Goal: Task Accomplishment & Management: Manage account settings

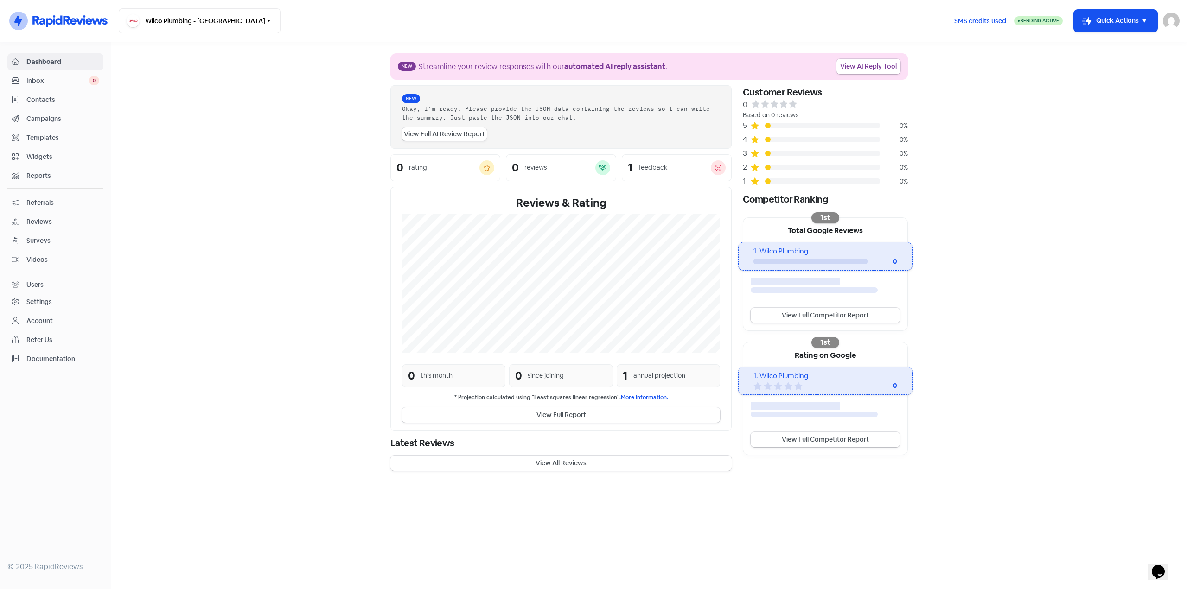
click at [44, 98] on span "Contacts" at bounding box center [62, 100] width 73 height 10
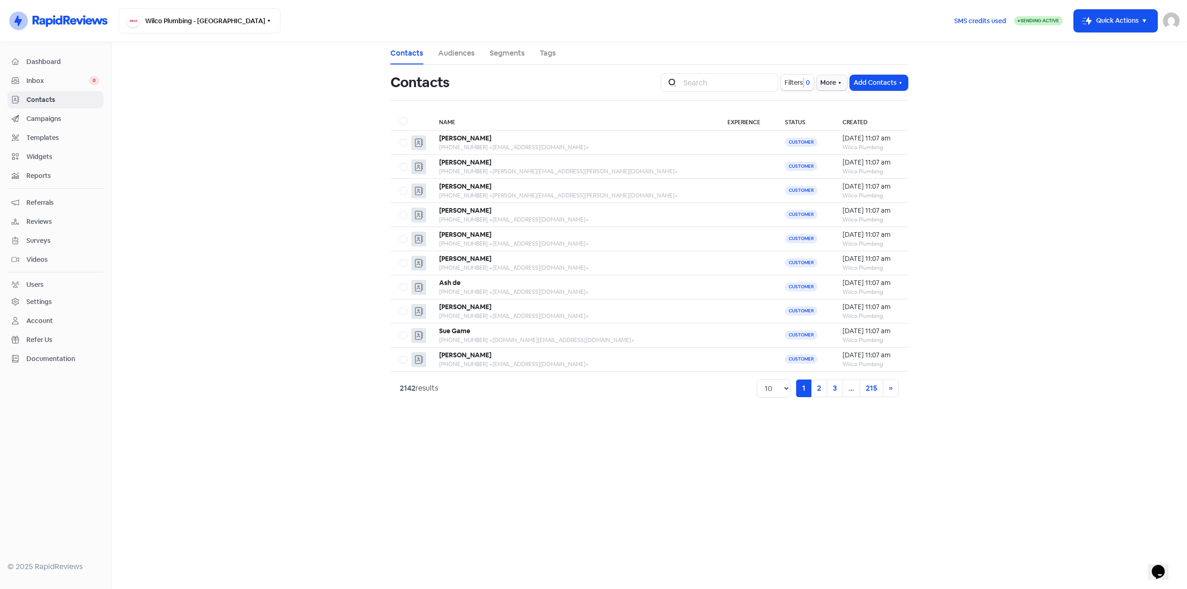
click at [41, 116] on span "Campaigns" at bounding box center [62, 119] width 73 height 10
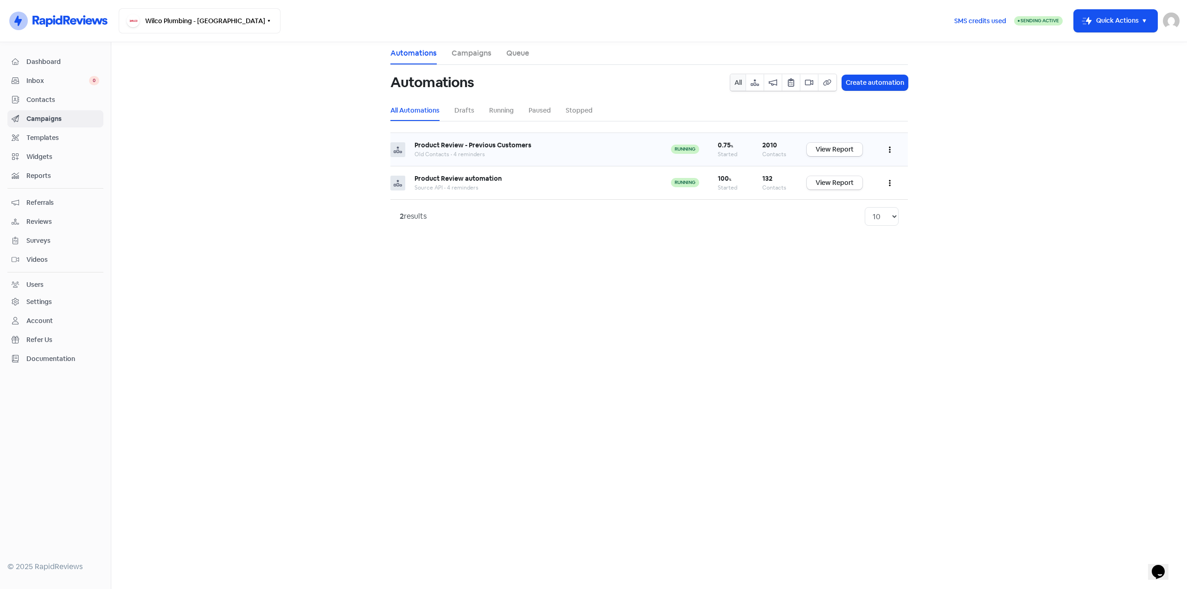
click at [600, 146] on div "Product Review - Previous Customers" at bounding box center [534, 145] width 238 height 10
click at [887, 146] on button "button" at bounding box center [890, 150] width 18 height 22
click at [844, 149] on link "View Report" at bounding box center [835, 149] width 56 height 13
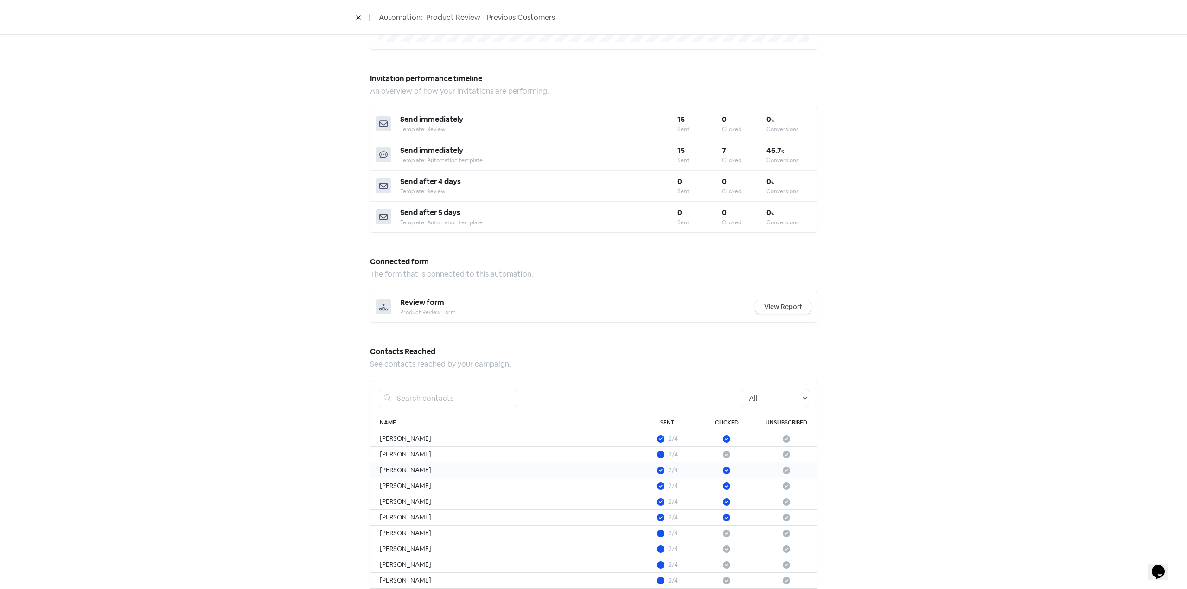
scroll to position [333, 0]
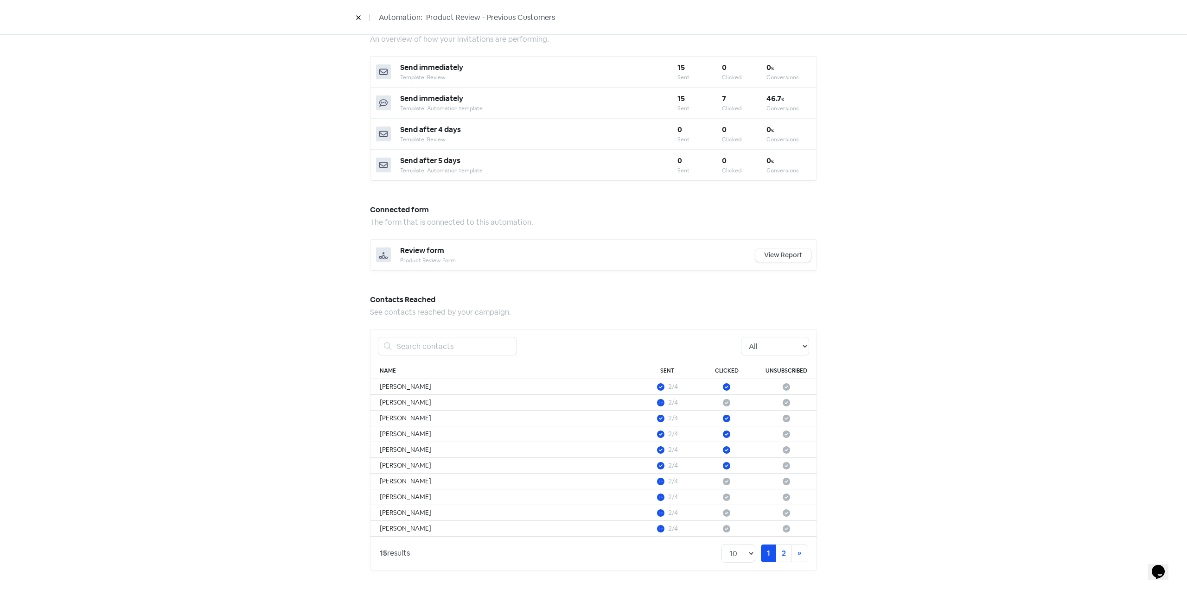
click at [784, 257] on link "View Report" at bounding box center [783, 255] width 56 height 13
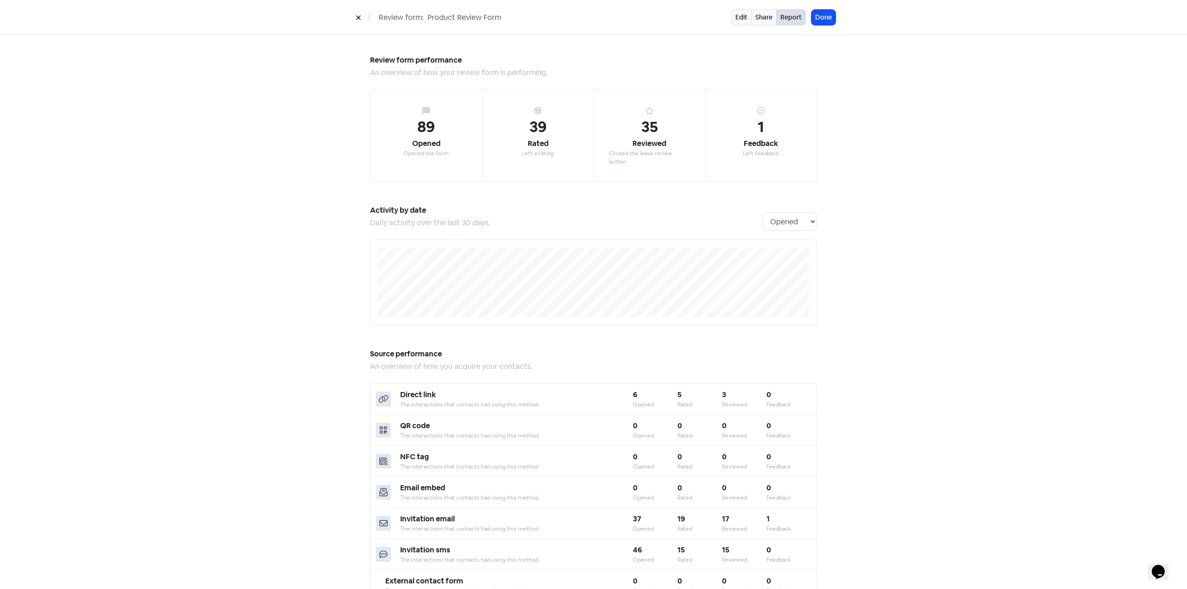
click at [361, 18] on icon at bounding box center [359, 18] width 6 height 6
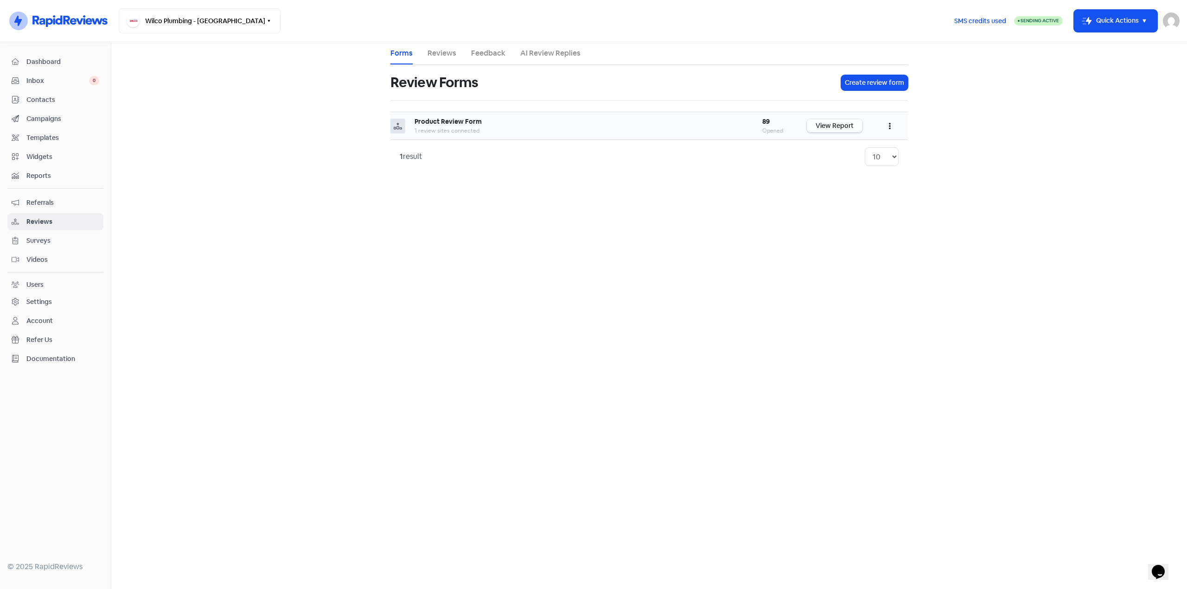
click at [841, 128] on link "View Report" at bounding box center [835, 125] width 56 height 13
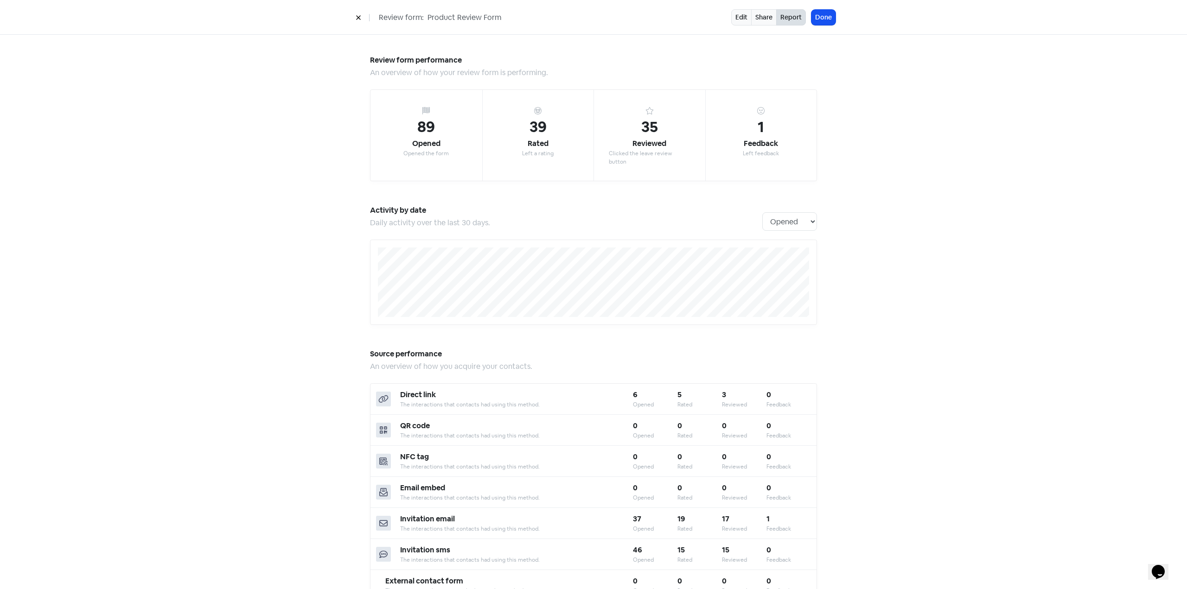
click at [359, 15] on icon at bounding box center [359, 18] width 6 height 6
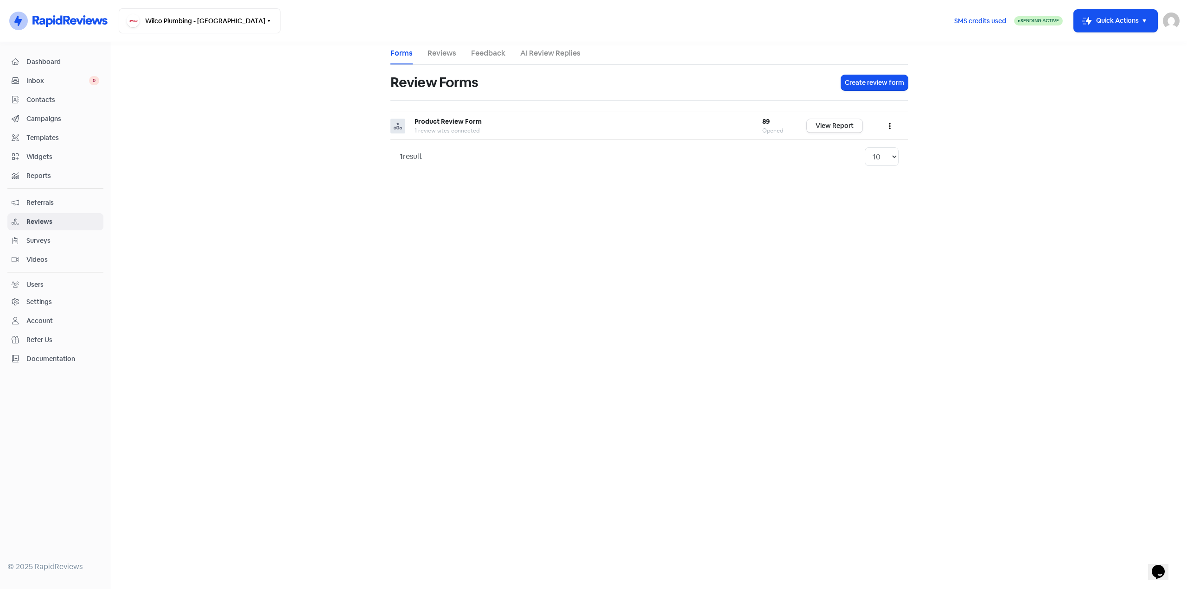
click at [313, 397] on main "Forms Reviews Feedback AI Review Replies Review Forms Create review form Produc…" at bounding box center [649, 315] width 1076 height 547
click at [34, 66] on span "Dashboard" at bounding box center [62, 62] width 73 height 10
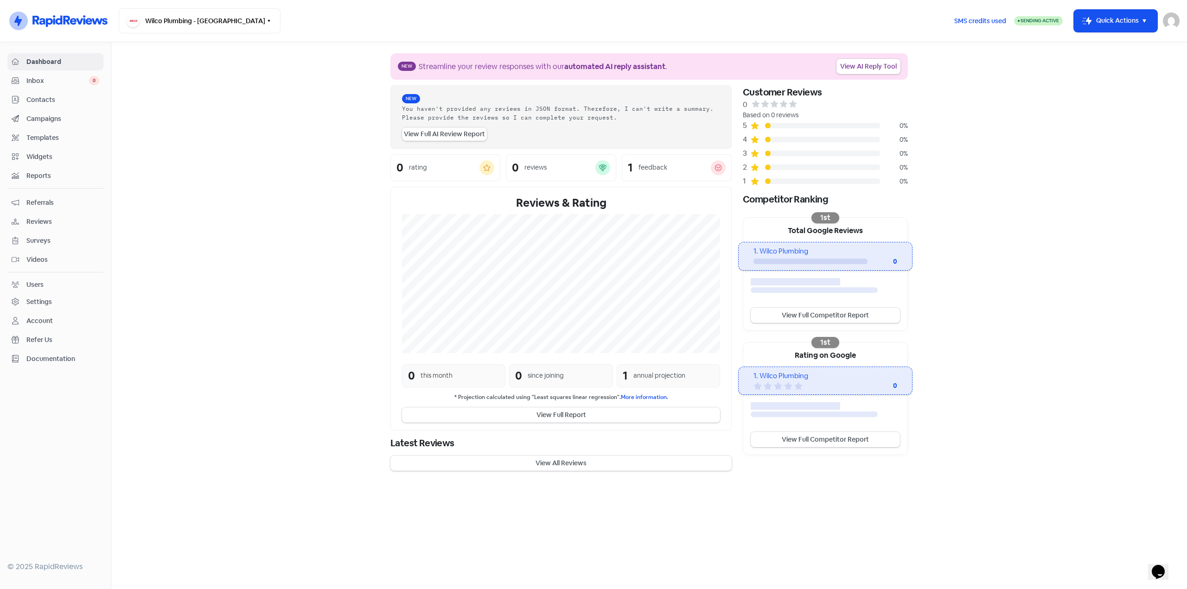
click at [48, 78] on span "Inbox" at bounding box center [57, 81] width 63 height 10
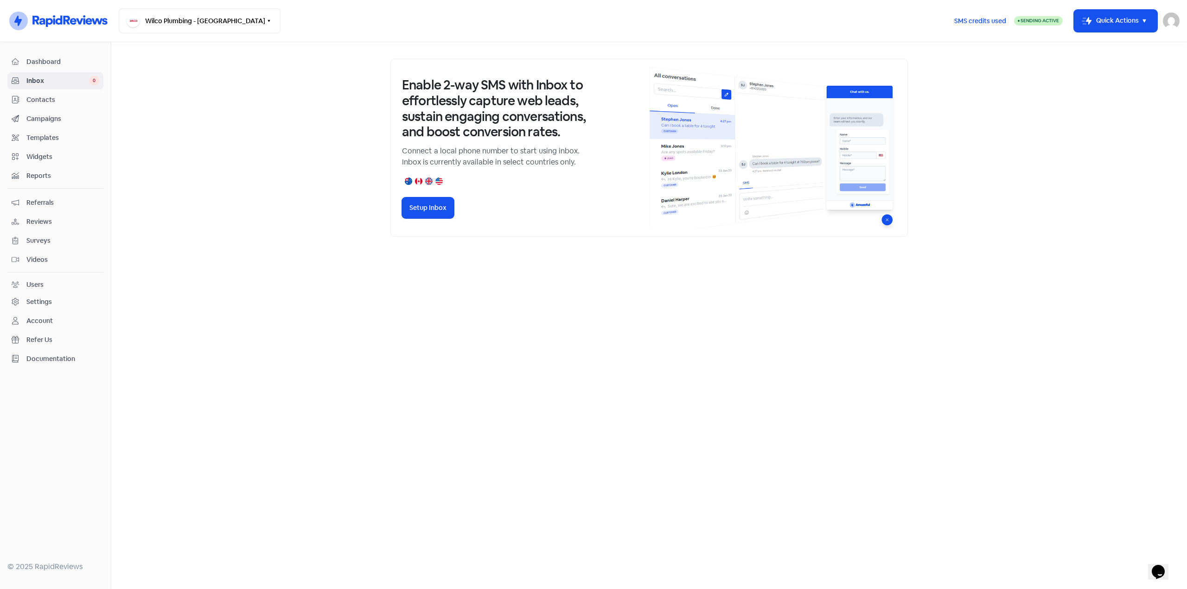
click at [51, 64] on span "Dashboard" at bounding box center [62, 62] width 73 height 10
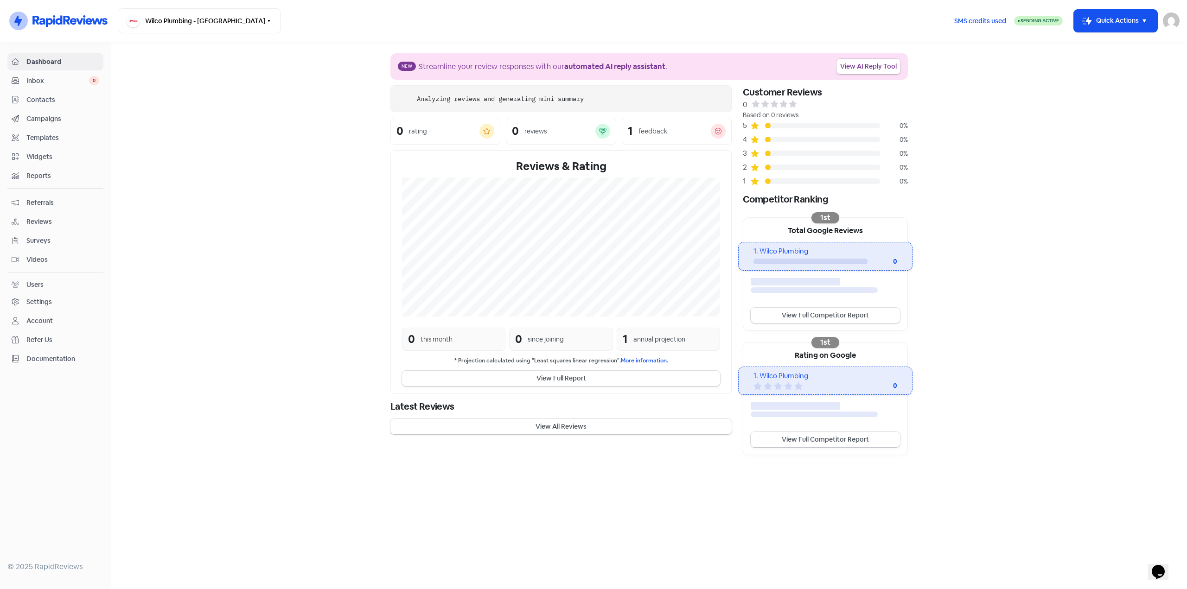
click at [38, 83] on span "Inbox" at bounding box center [57, 81] width 63 height 10
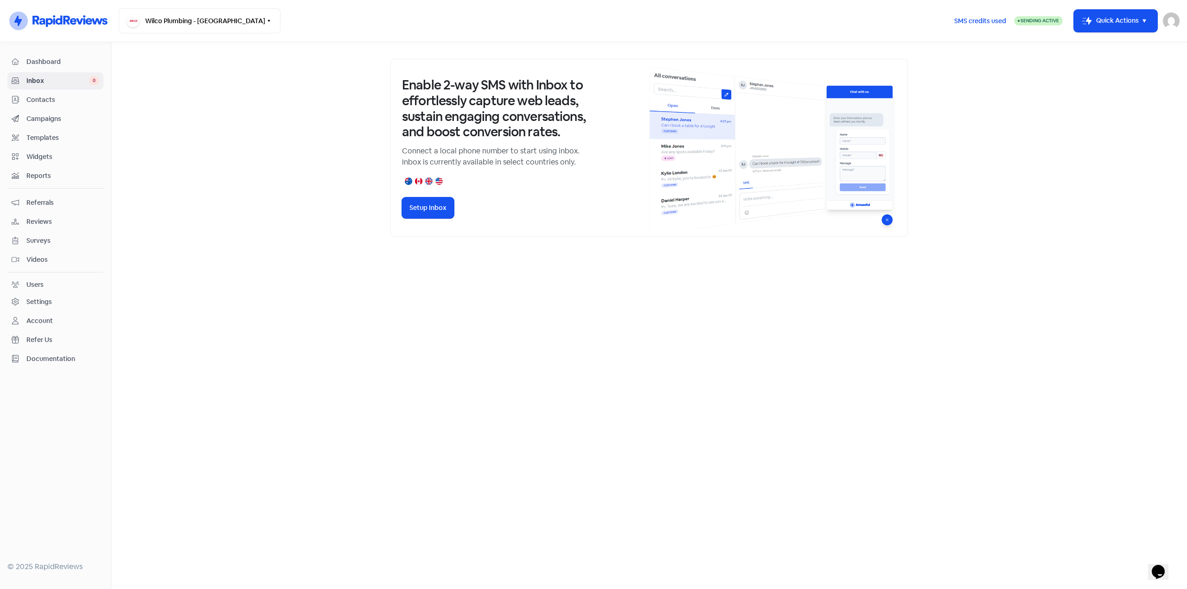
click at [53, 57] on div "Dashboard" at bounding box center [56, 62] width 88 height 11
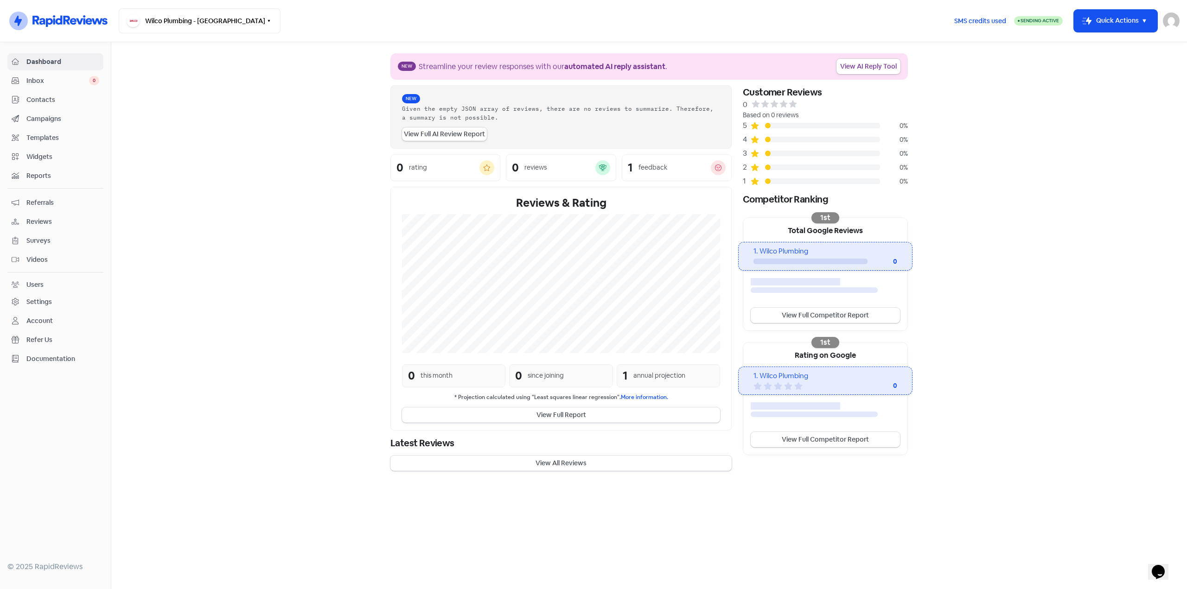
click at [48, 102] on span "Contacts" at bounding box center [62, 100] width 73 height 10
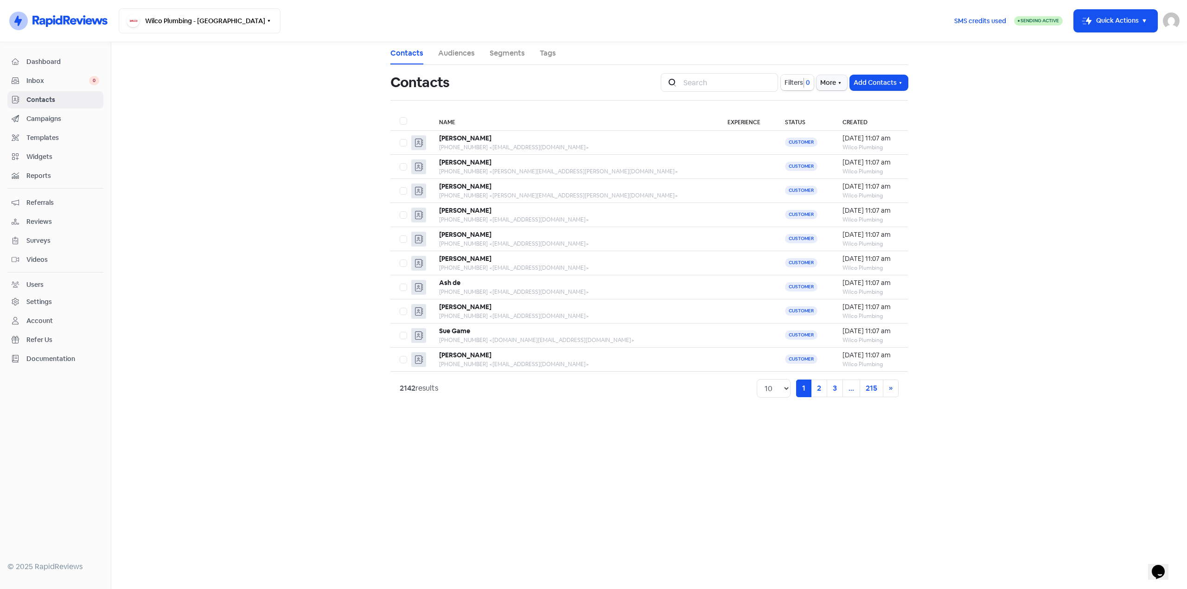
click at [797, 79] on span "Filters" at bounding box center [793, 83] width 19 height 10
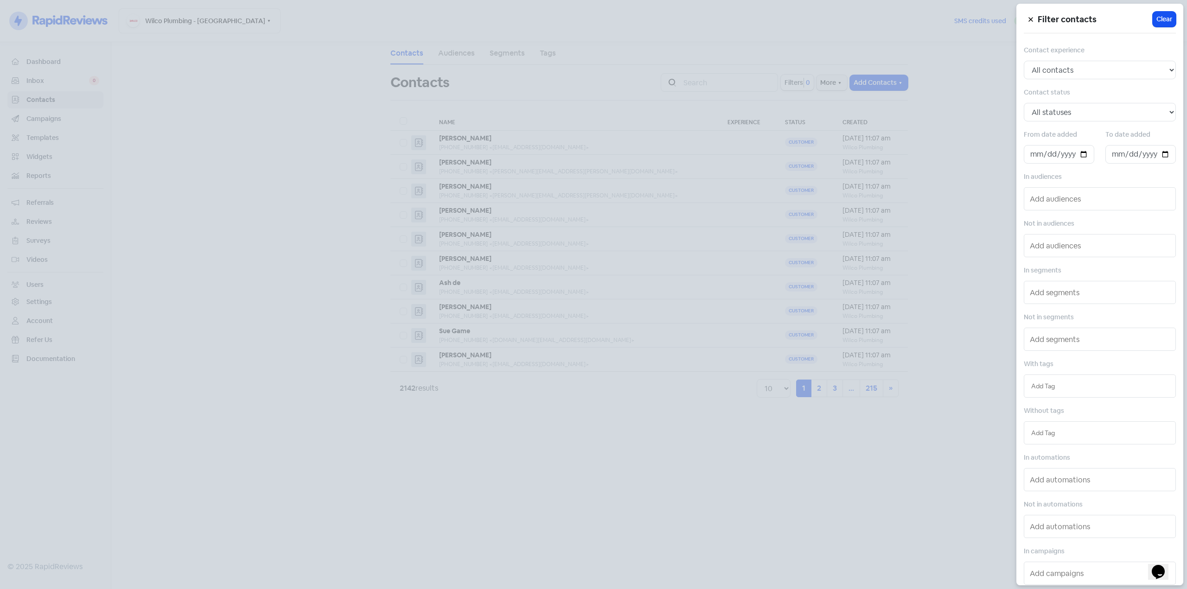
click at [191, 131] on div at bounding box center [593, 294] width 1187 height 589
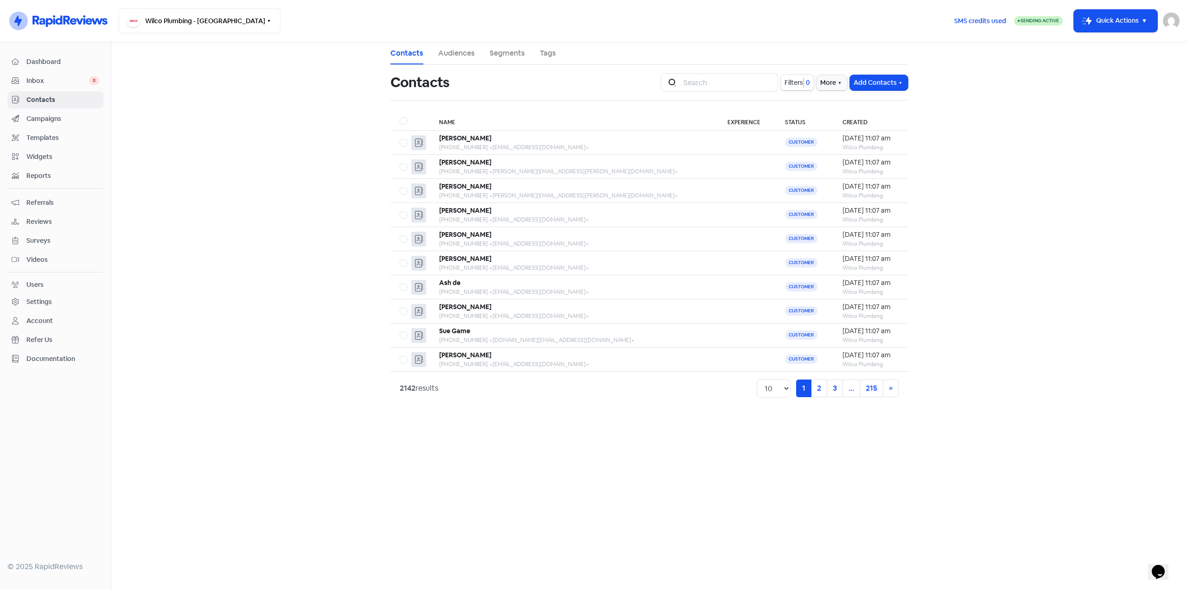
click at [48, 115] on span "Campaigns" at bounding box center [62, 119] width 73 height 10
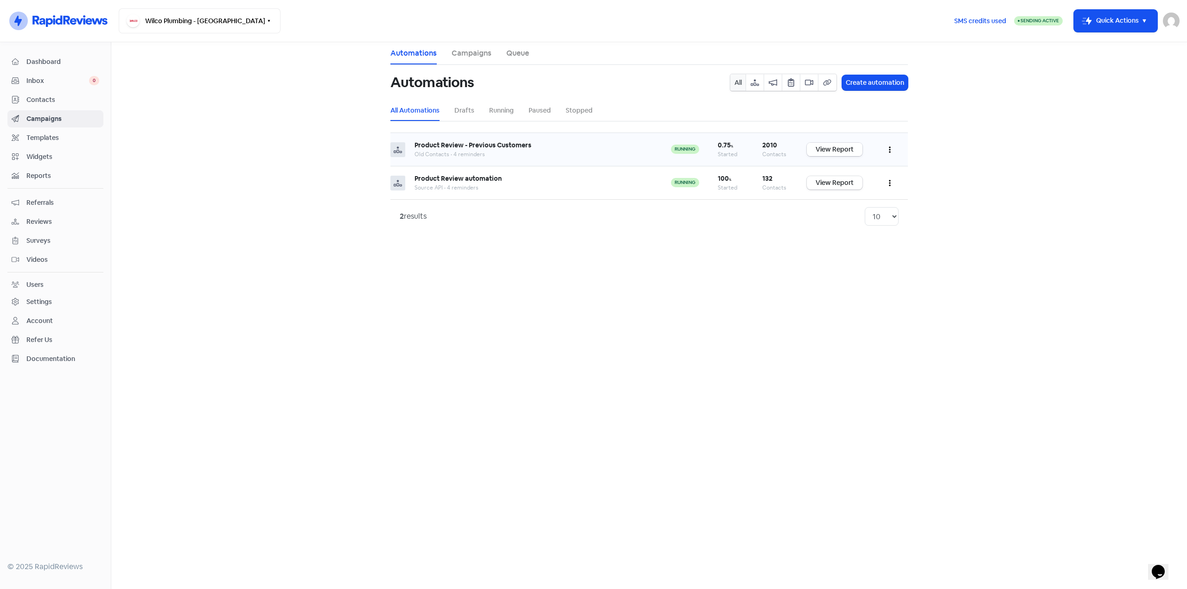
click at [838, 150] on link "View Report" at bounding box center [835, 149] width 56 height 13
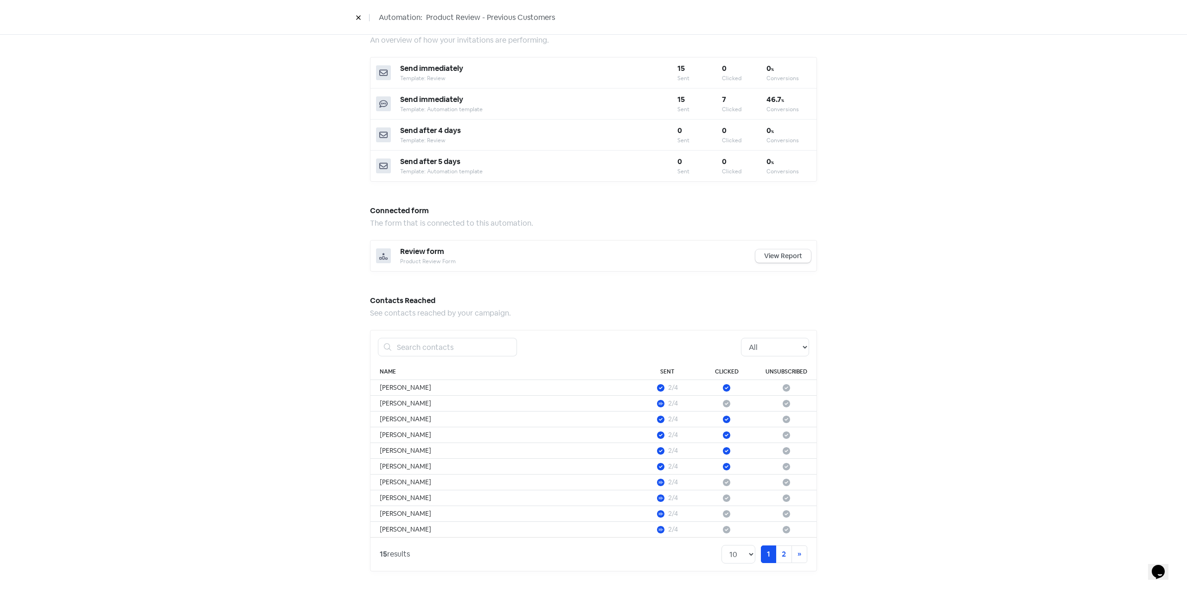
scroll to position [333, 0]
click at [775, 257] on link "View Report" at bounding box center [783, 255] width 56 height 13
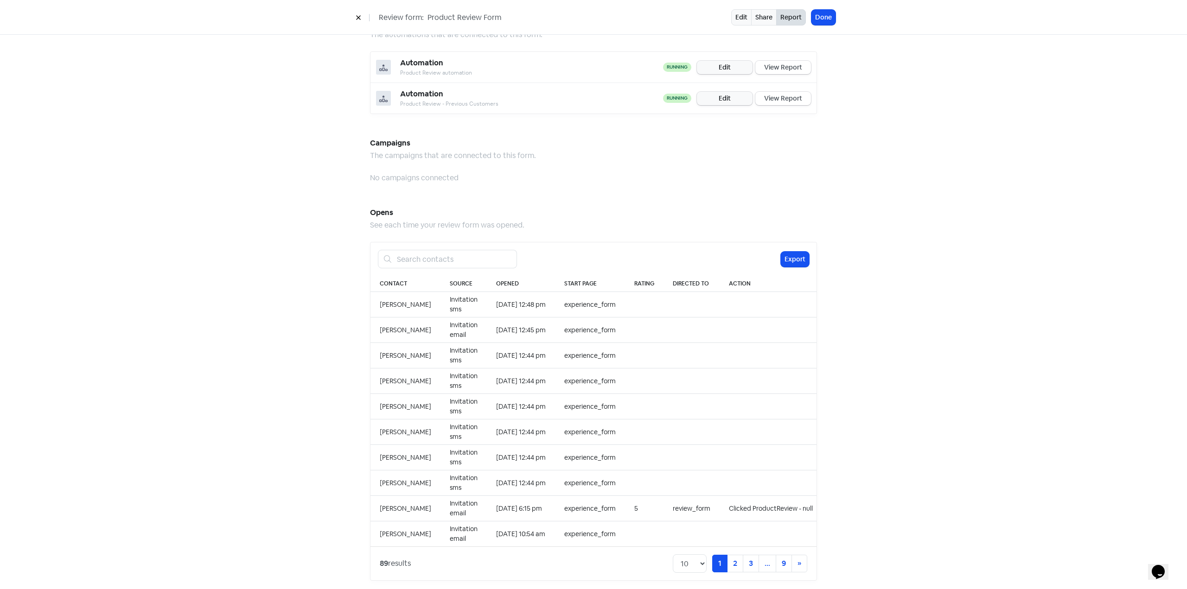
scroll to position [700, 0]
click at [730, 557] on link "2" at bounding box center [735, 562] width 16 height 18
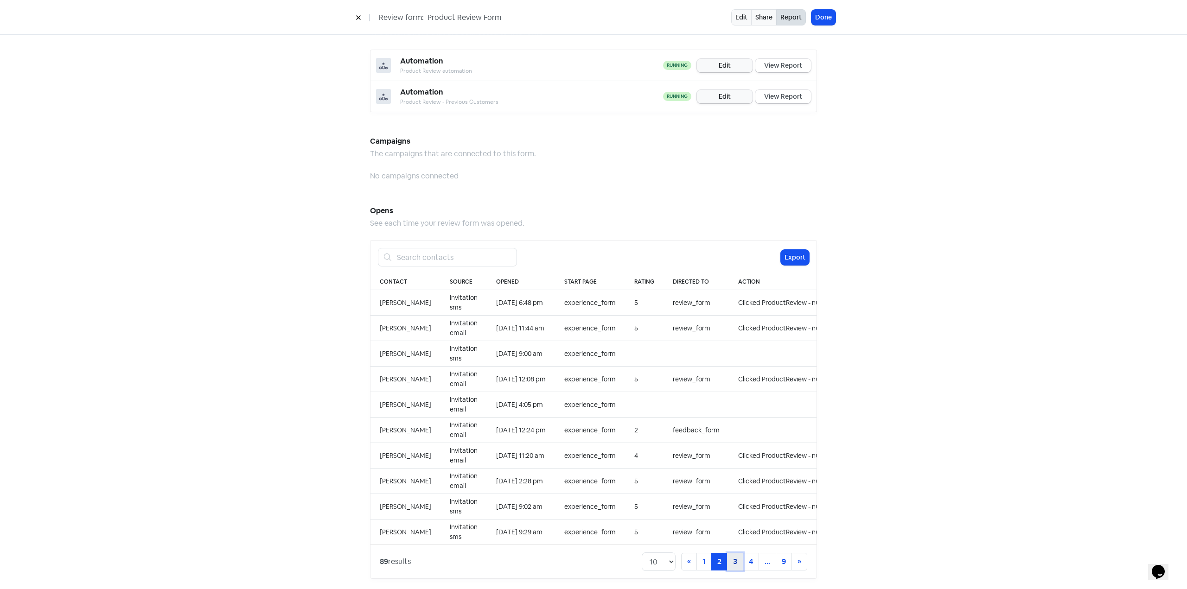
click at [730, 557] on link "3" at bounding box center [735, 562] width 16 height 18
click at [730, 557] on link "4" at bounding box center [735, 562] width 16 height 18
click at [730, 557] on link "5" at bounding box center [735, 562] width 16 height 18
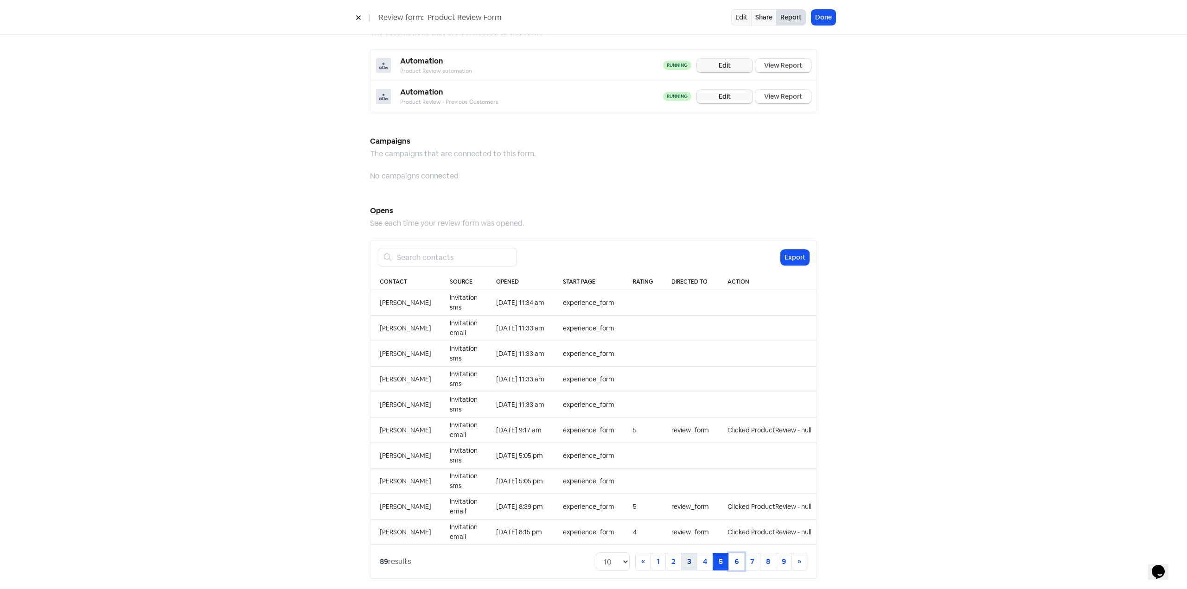
click at [730, 557] on link "6" at bounding box center [736, 562] width 16 height 18
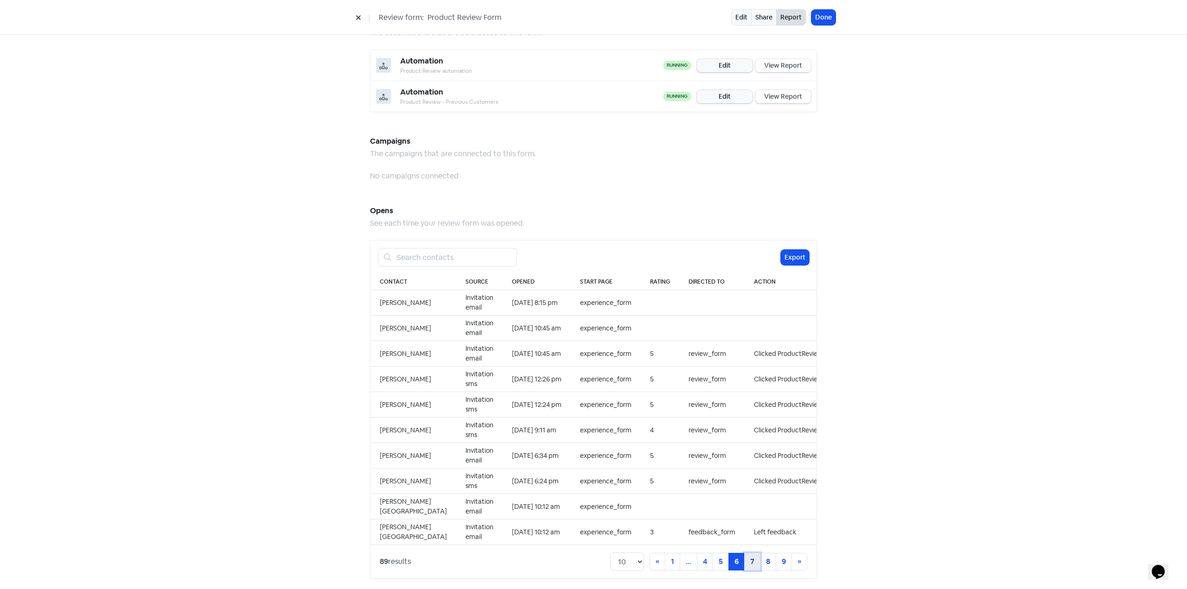
click at [752, 554] on link "7" at bounding box center [752, 562] width 16 height 18
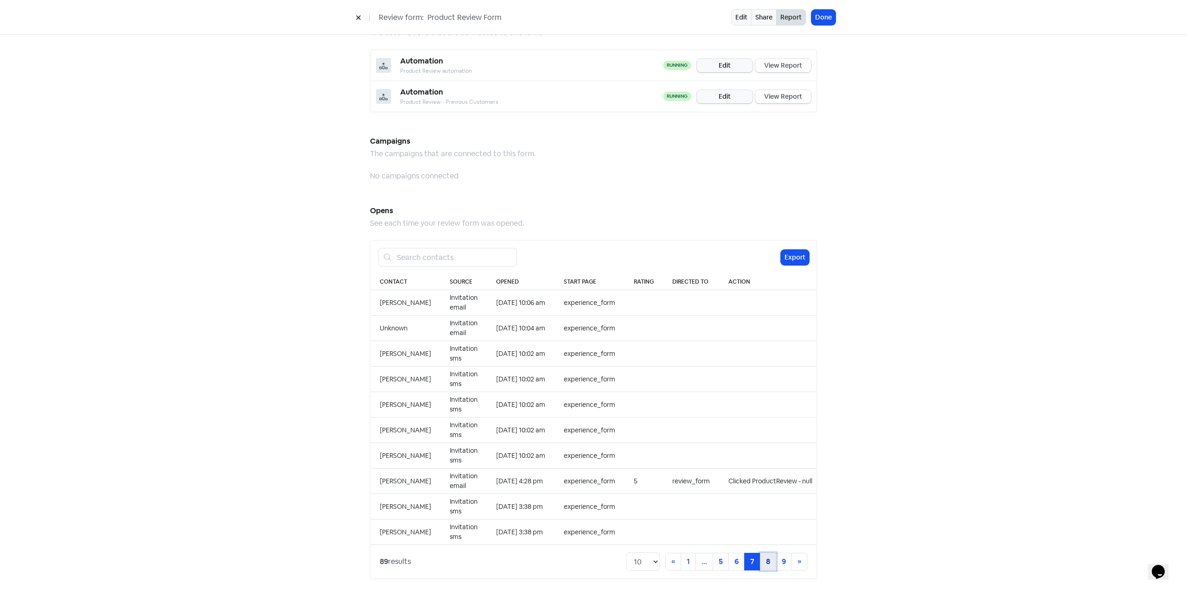
click at [766, 554] on link "8" at bounding box center [768, 562] width 16 height 18
click at [778, 562] on link "9" at bounding box center [784, 562] width 16 height 18
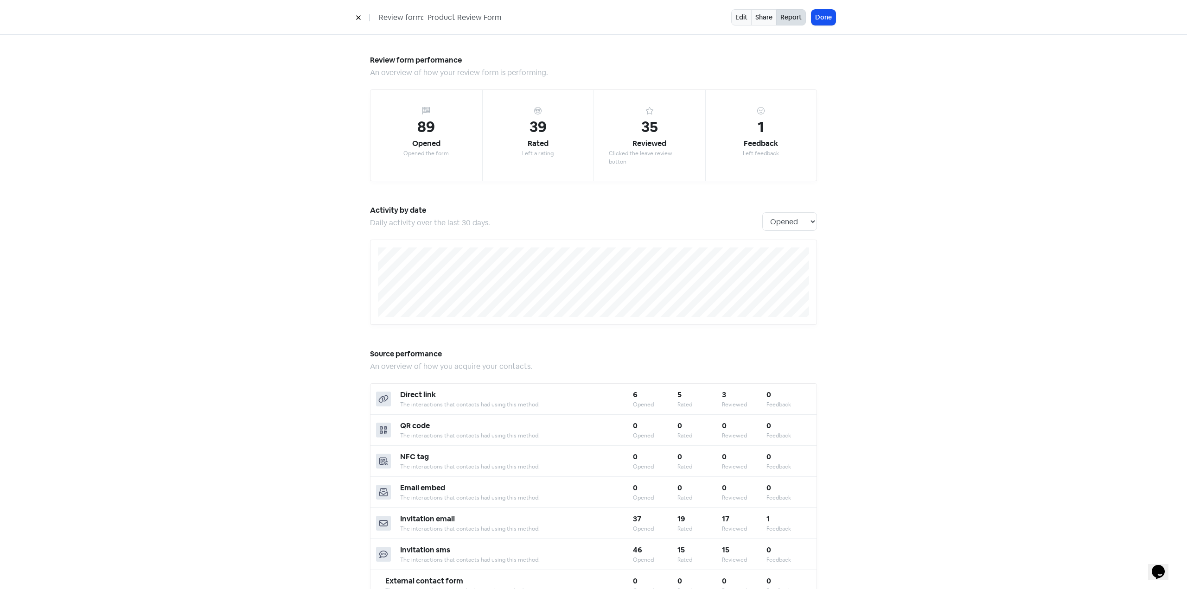
click at [356, 15] on icon at bounding box center [359, 18] width 6 height 6
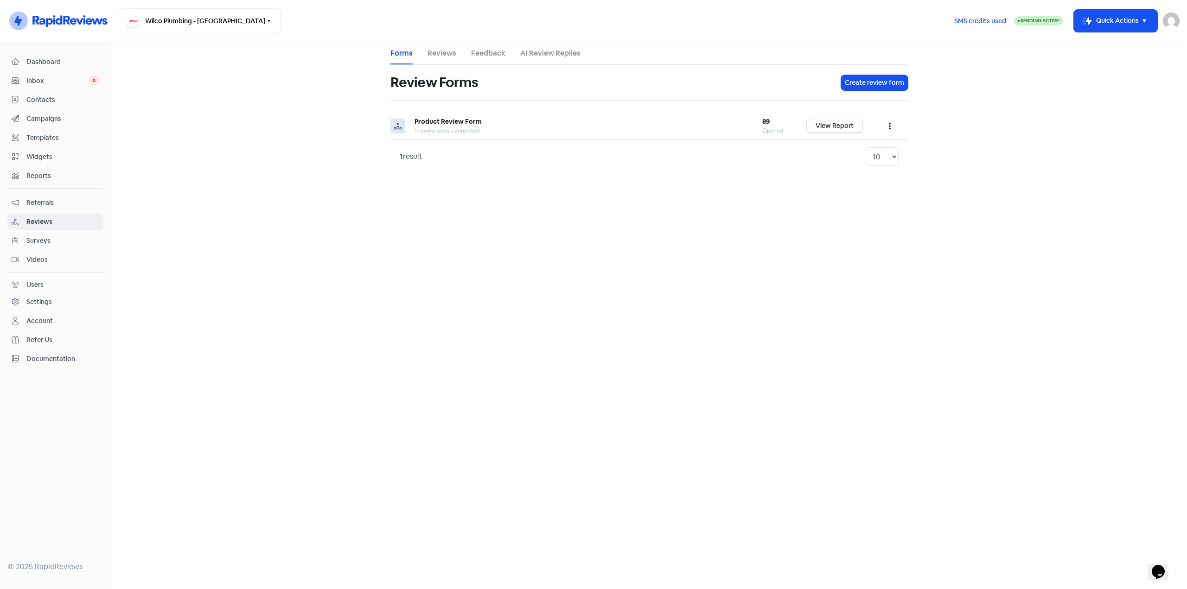
click at [51, 167] on div "Dashboard Inbox 0 Contacts Campaigns Templates Widgets Reports Referrals Review…" at bounding box center [55, 210] width 96 height 314
click at [46, 174] on span "Reports" at bounding box center [62, 176] width 73 height 10
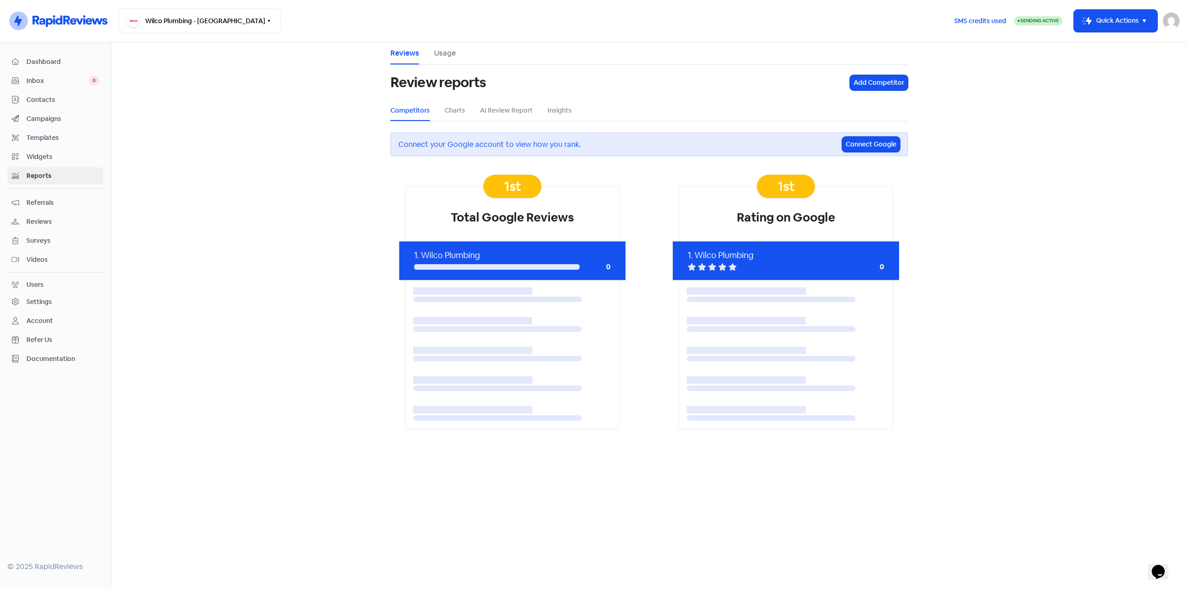
click at [448, 53] on link "Usage" at bounding box center [445, 53] width 22 height 11
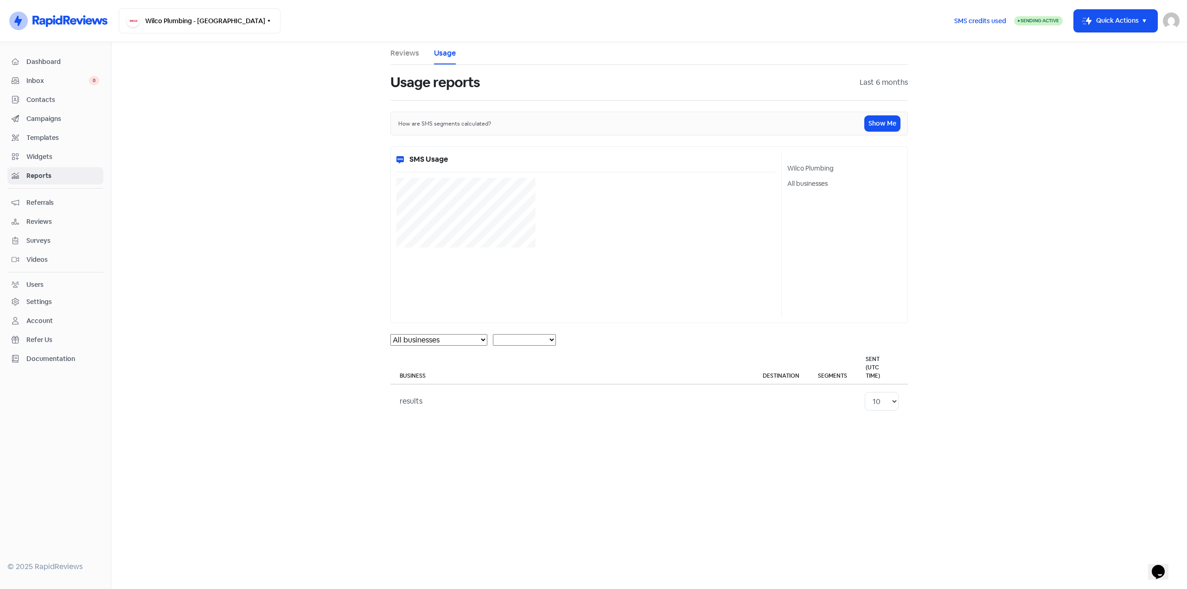
select select "[object Object]"
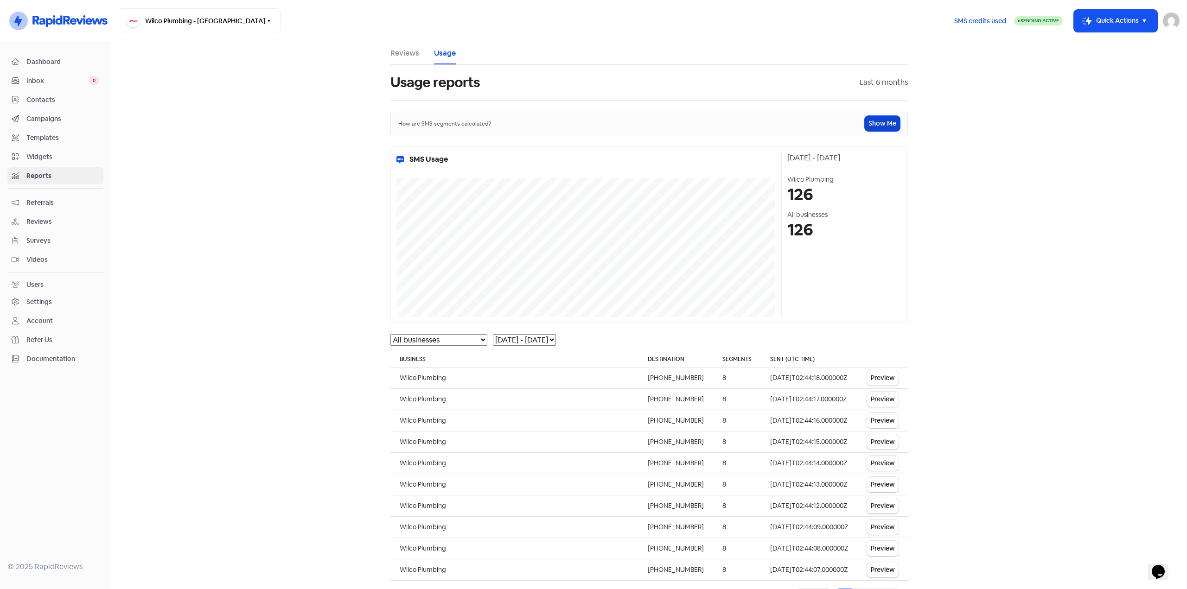
click at [882, 126] on button "Show Me" at bounding box center [882, 123] width 35 height 15
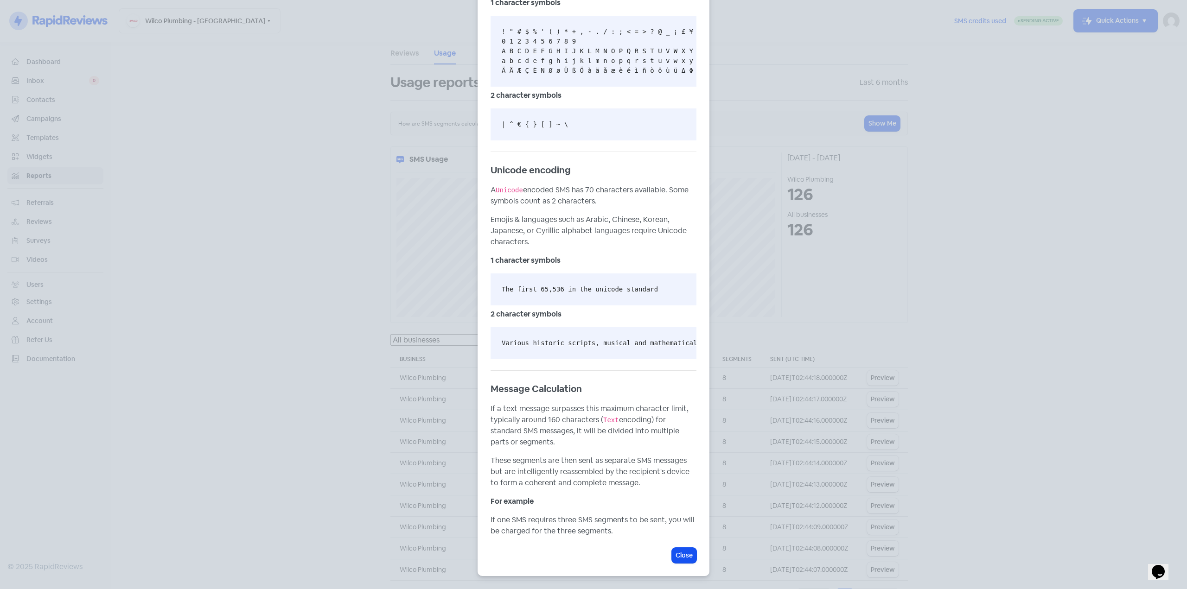
scroll to position [244, 0]
click at [281, 380] on div "How SMS Segments Are Calculated Overview SMS comes in 2 types of encoding forma…" at bounding box center [593, 294] width 1187 height 589
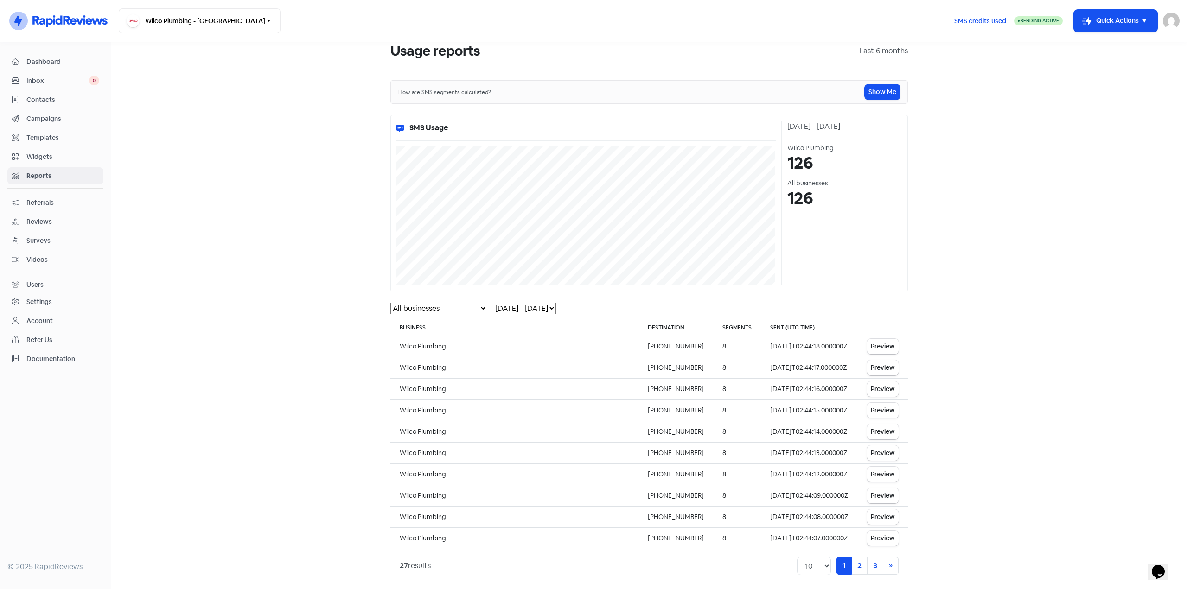
scroll to position [36, 0]
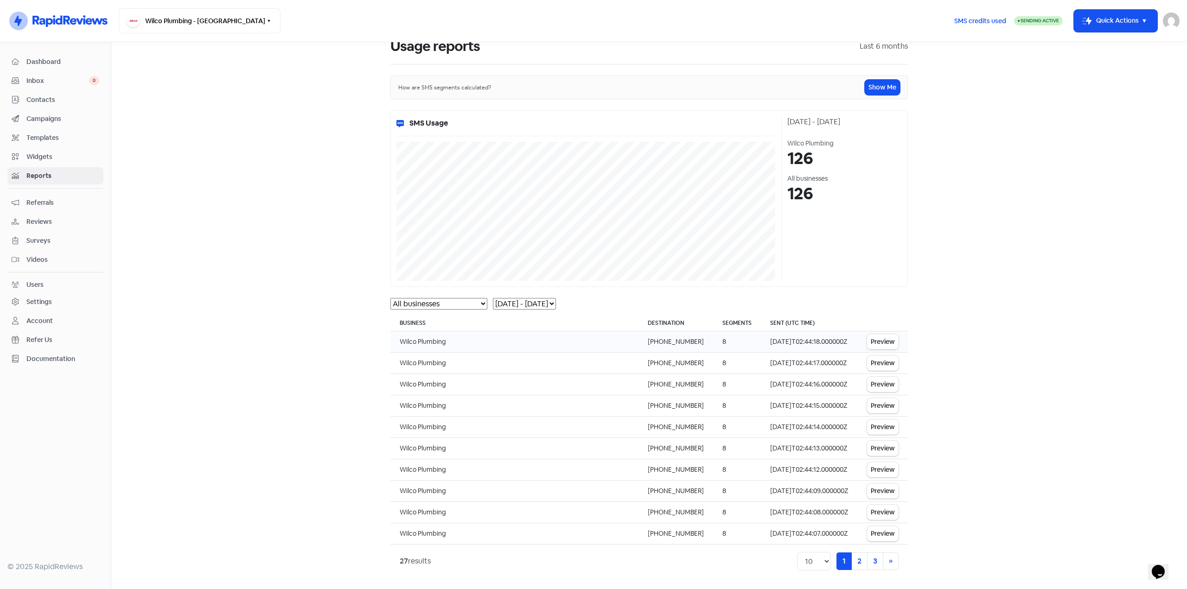
click at [876, 342] on button "Preview" at bounding box center [883, 341] width 32 height 15
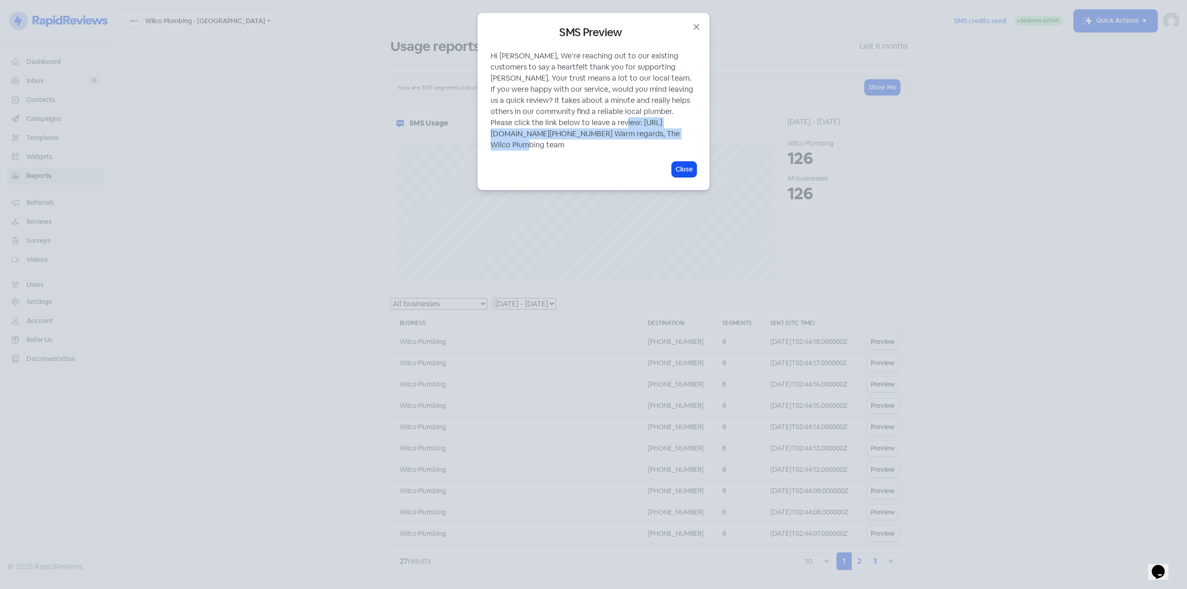
drag, startPoint x: 491, startPoint y: 133, endPoint x: 549, endPoint y: 147, distance: 59.8
click at [549, 147] on div "Hi [PERSON_NAME], We’re reaching out to our existing customers to say a heartfe…" at bounding box center [594, 101] width 206 height 100
click at [696, 23] on icon "button" at bounding box center [696, 26] width 11 height 11
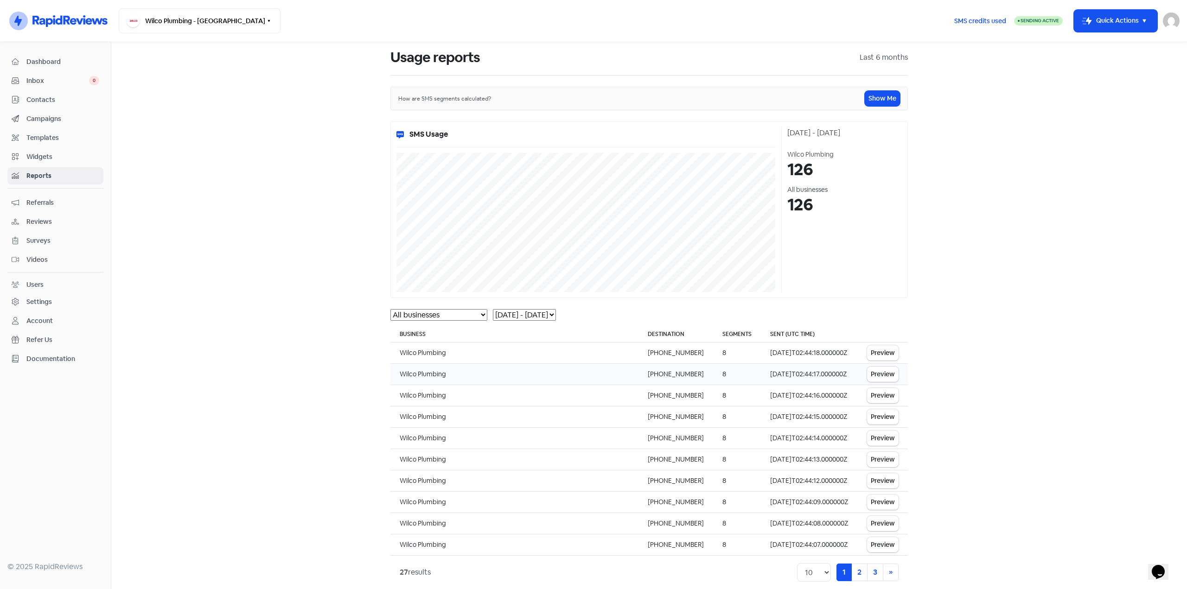
scroll to position [0, 0]
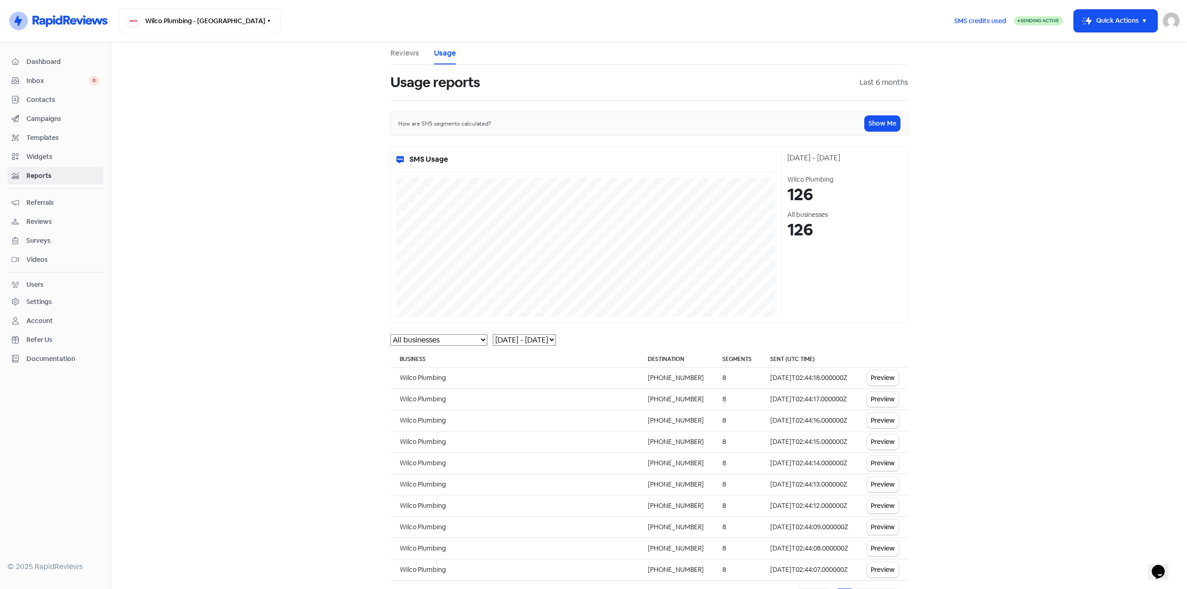
click at [49, 52] on nav "Dashboard Inbox 0 Contacts Campaigns Templates Widgets Reports Referrals Review…" at bounding box center [55, 315] width 111 height 547
click at [49, 57] on span "Dashboard" at bounding box center [62, 62] width 73 height 10
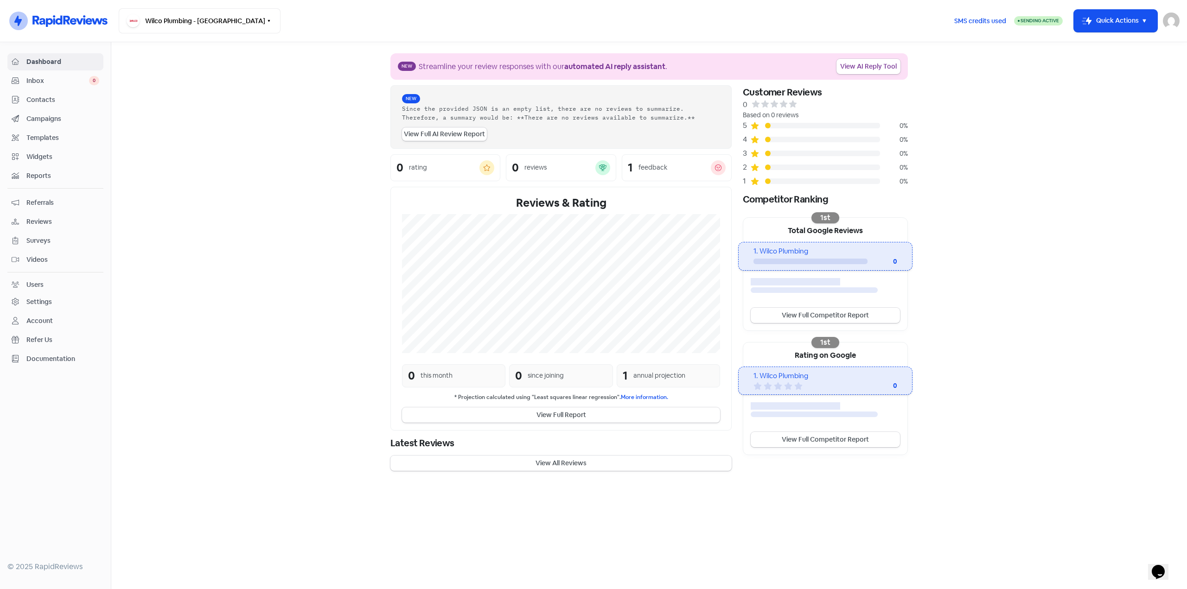
click at [45, 223] on span "Reviews" at bounding box center [62, 222] width 73 height 10
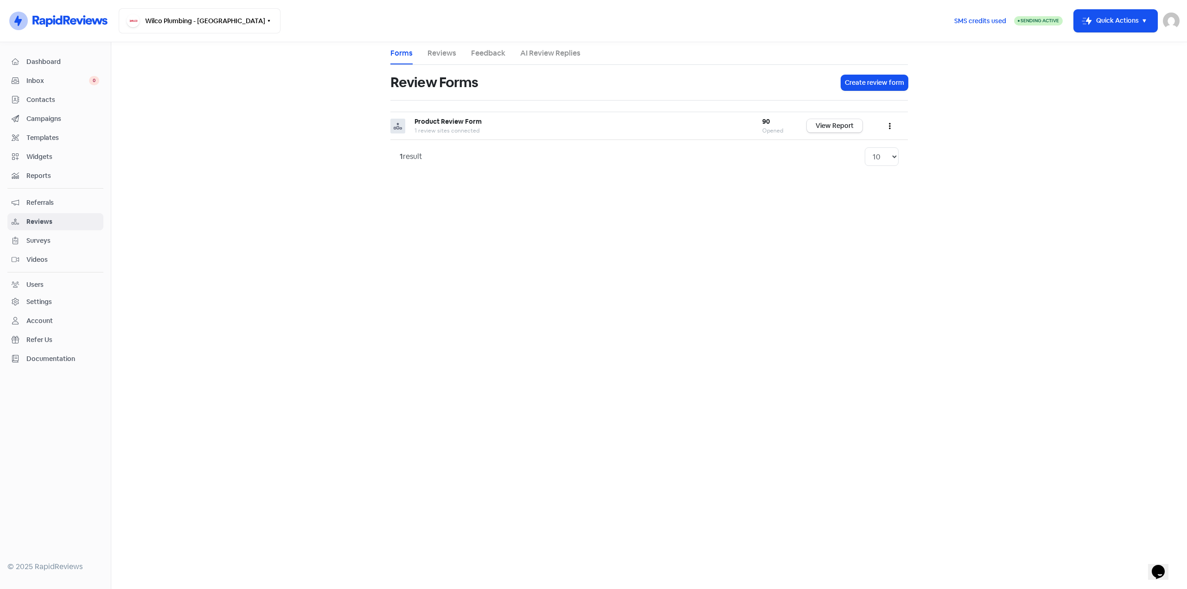
click at [492, 56] on link "Feedback" at bounding box center [488, 53] width 34 height 11
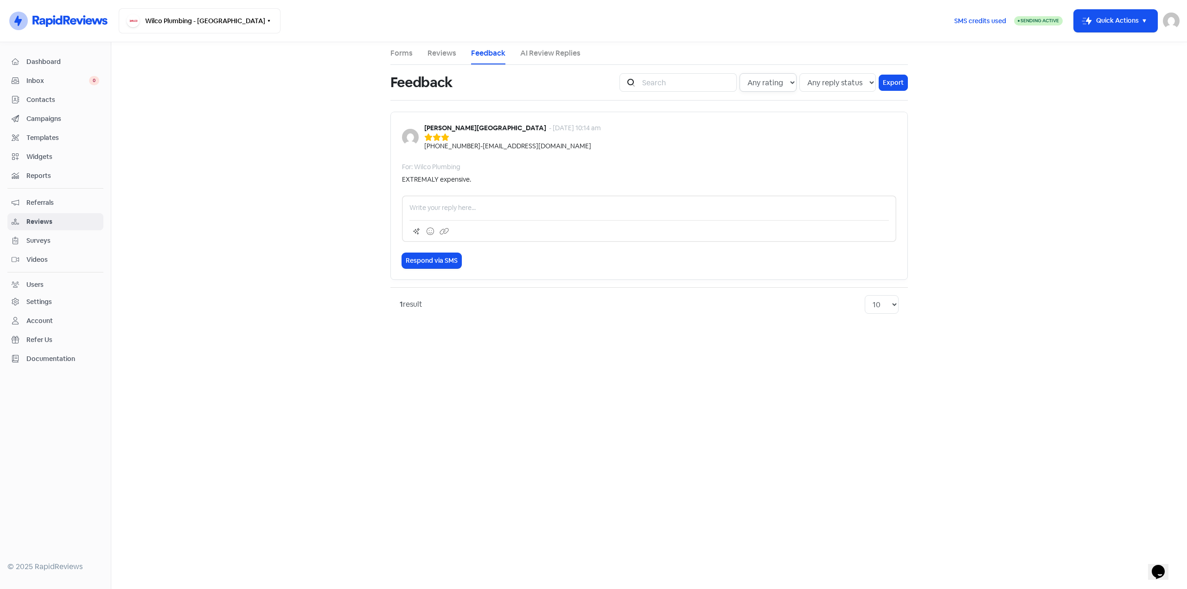
click at [768, 88] on select "Any rating 5 star 4 star 3 star 2 star 1 star" at bounding box center [768, 82] width 57 height 19
click at [740, 73] on select "Any rating 5 star 4 star 3 star 2 star 1 star" at bounding box center [768, 82] width 57 height 19
click at [446, 51] on link "Reviews" at bounding box center [441, 53] width 29 height 11
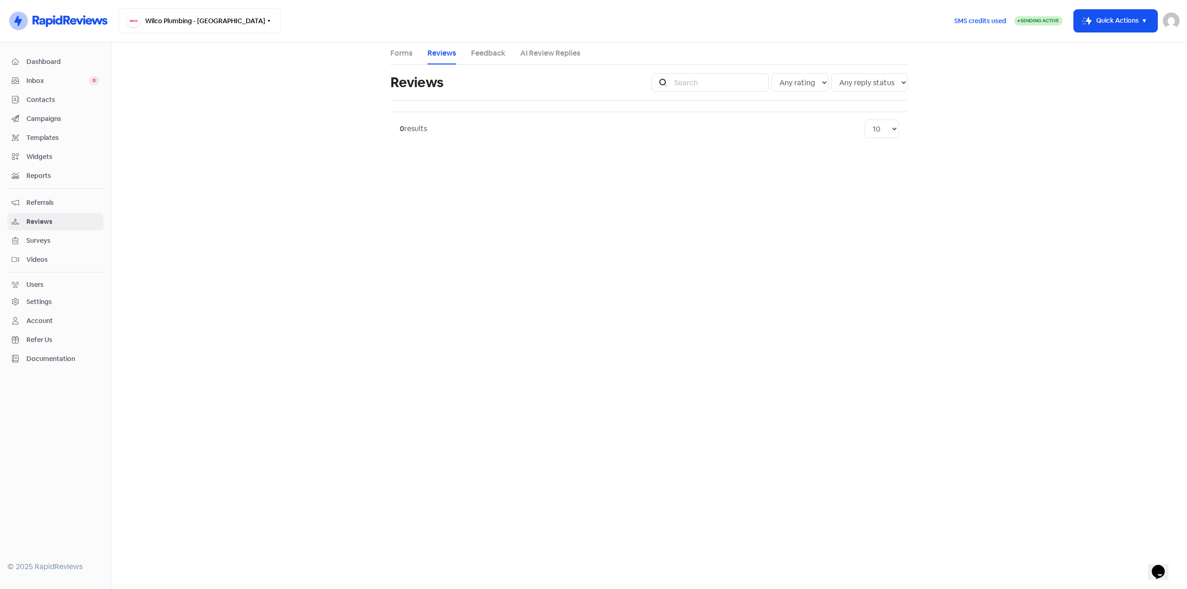
click at [407, 56] on link "Forms" at bounding box center [401, 53] width 22 height 11
click at [529, 48] on link "AI Review Replies" at bounding box center [550, 53] width 60 height 11
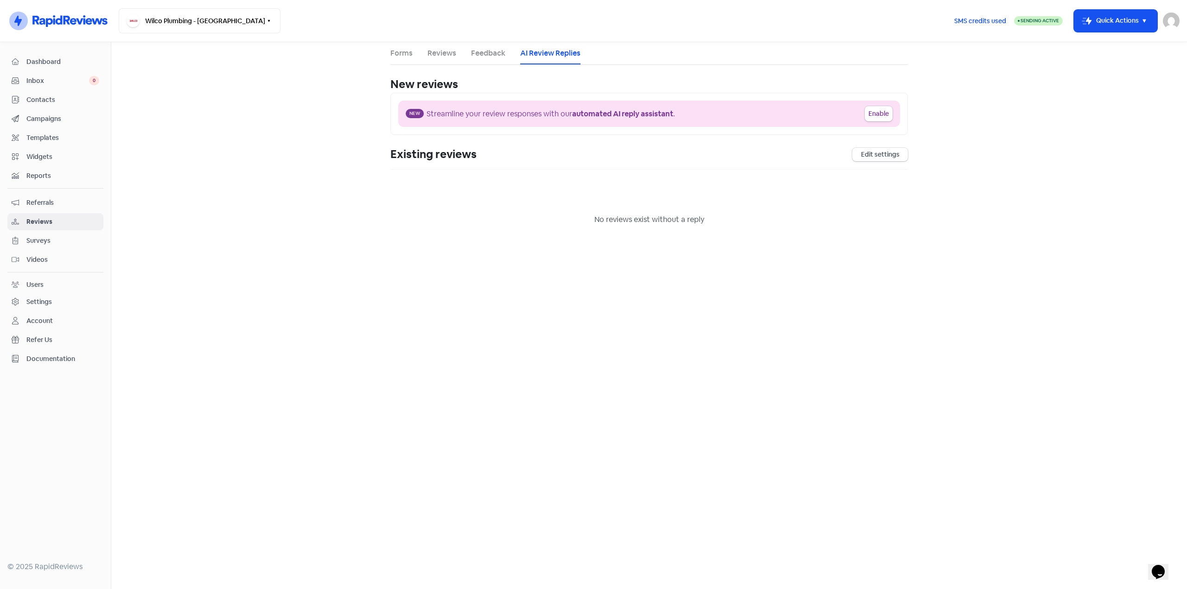
click at [409, 53] on link "Forms" at bounding box center [401, 53] width 22 height 11
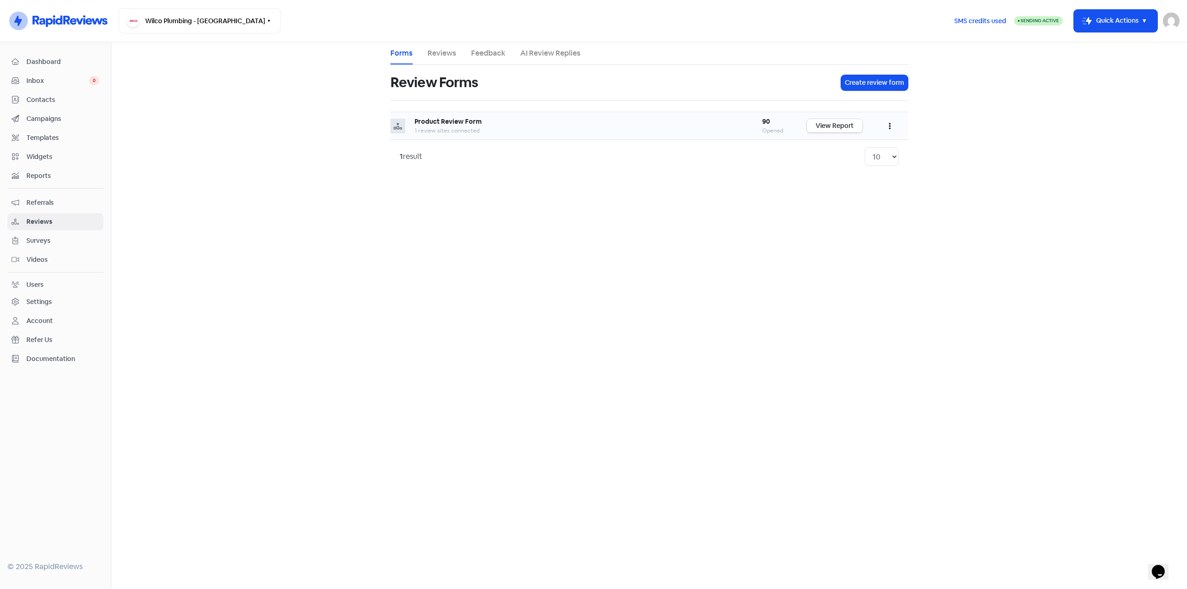
click at [842, 123] on link "View Report" at bounding box center [835, 125] width 56 height 13
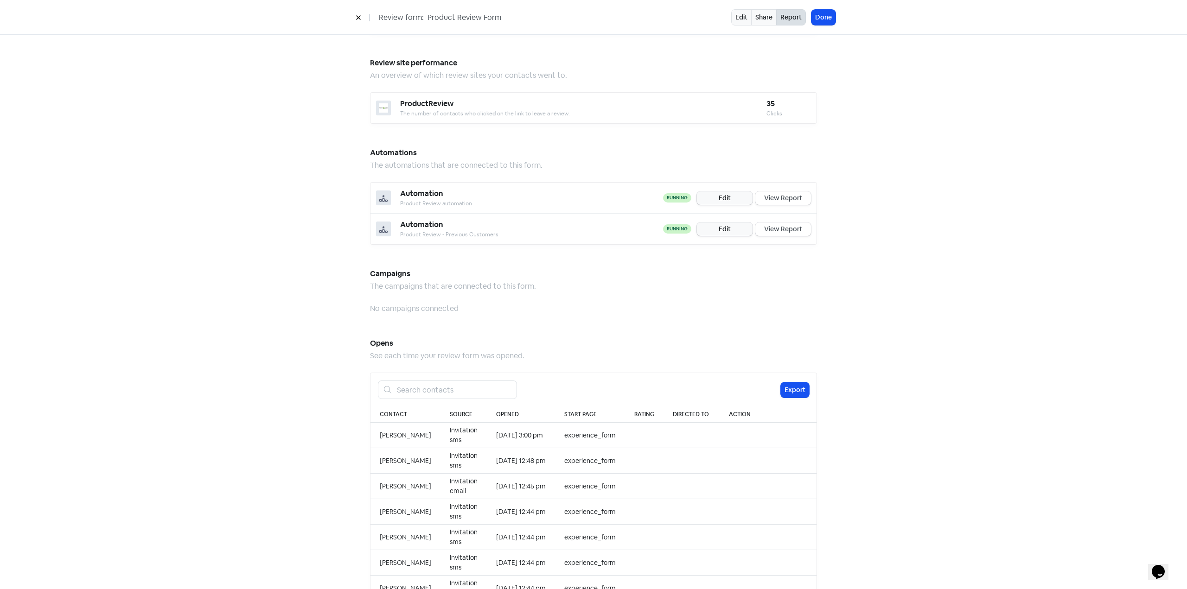
scroll to position [649, 0]
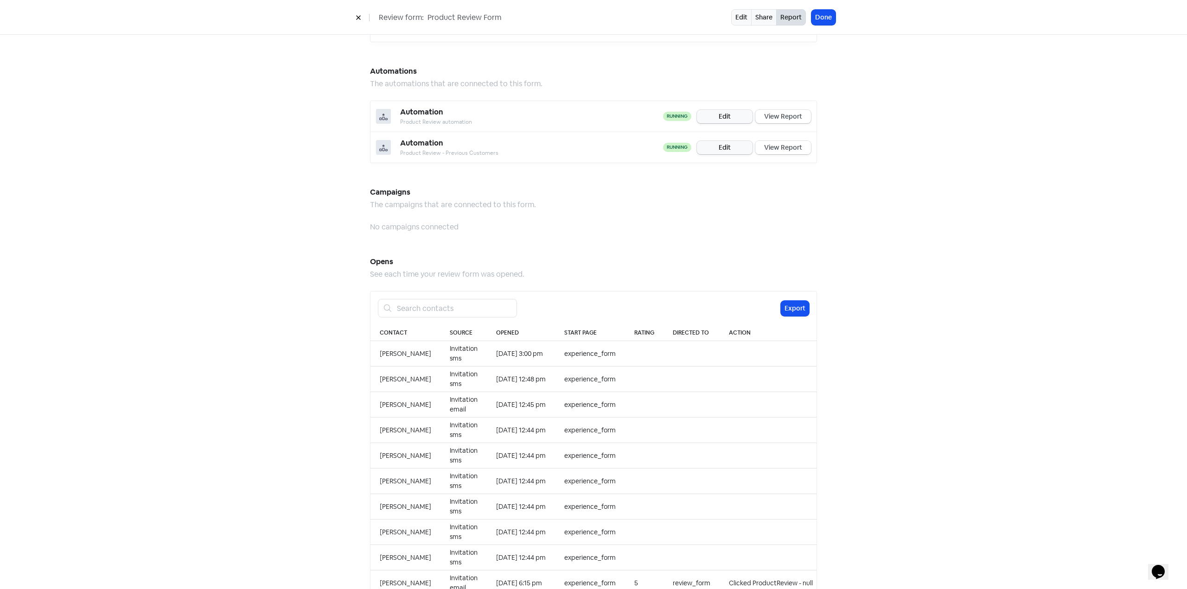
click at [791, 141] on link "View Report" at bounding box center [783, 147] width 56 height 13
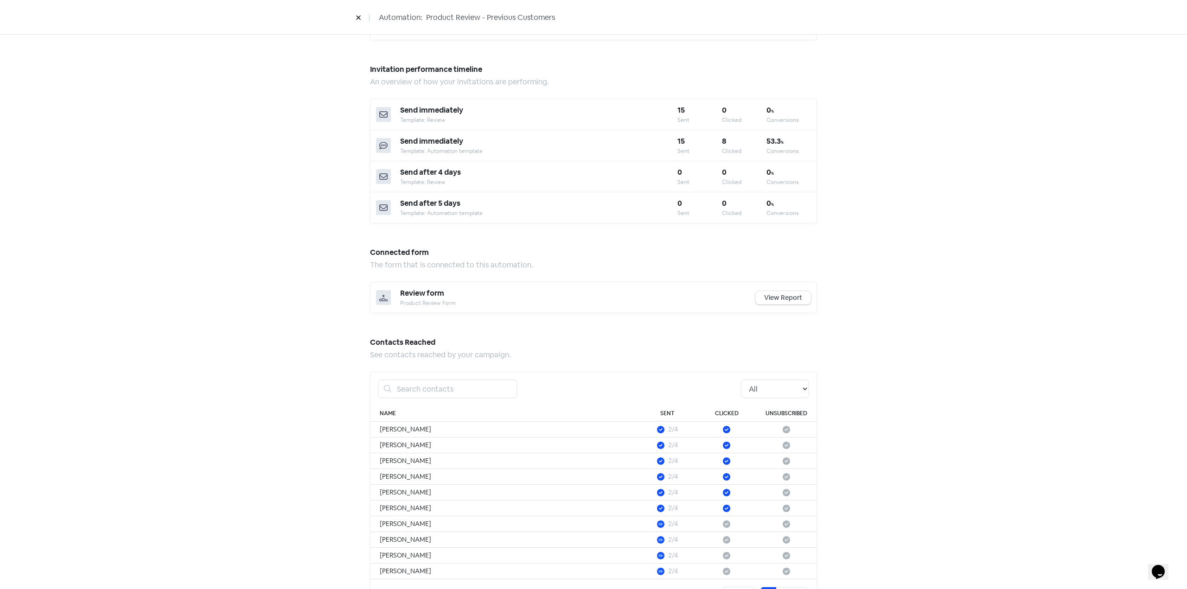
scroll to position [333, 0]
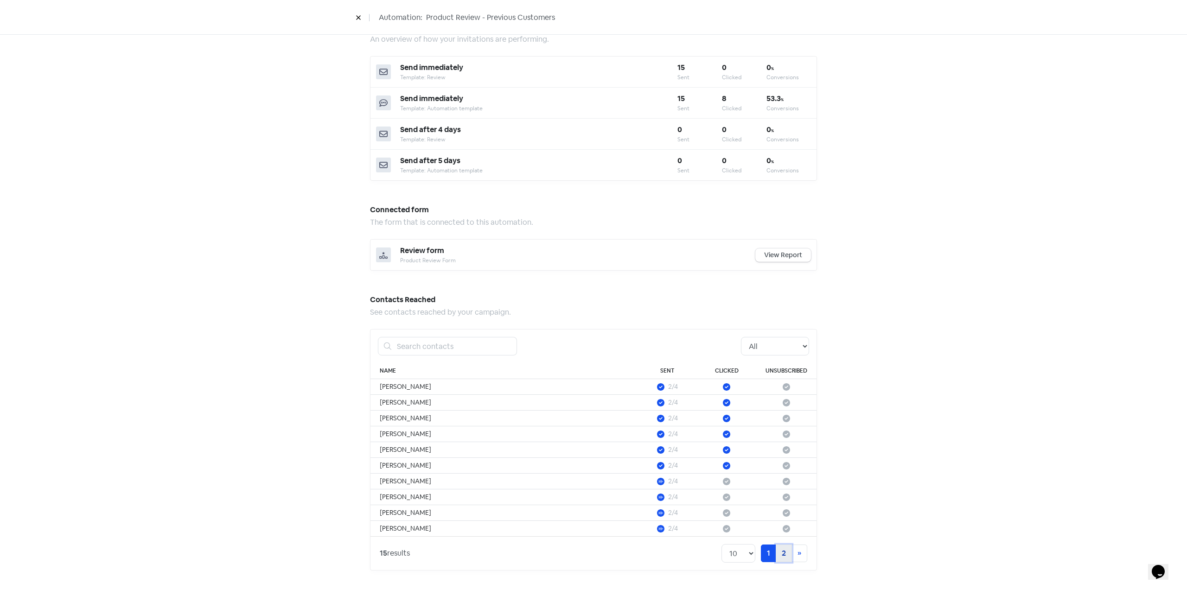
click at [780, 556] on link "2" at bounding box center [784, 554] width 16 height 18
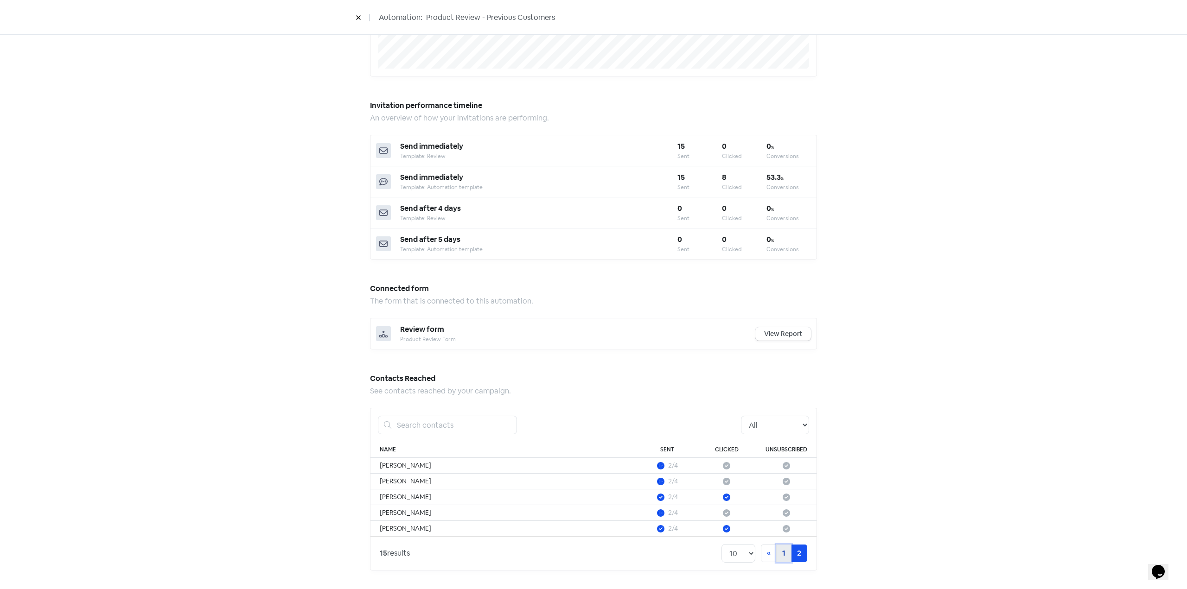
click at [781, 553] on link "1" at bounding box center [783, 554] width 15 height 18
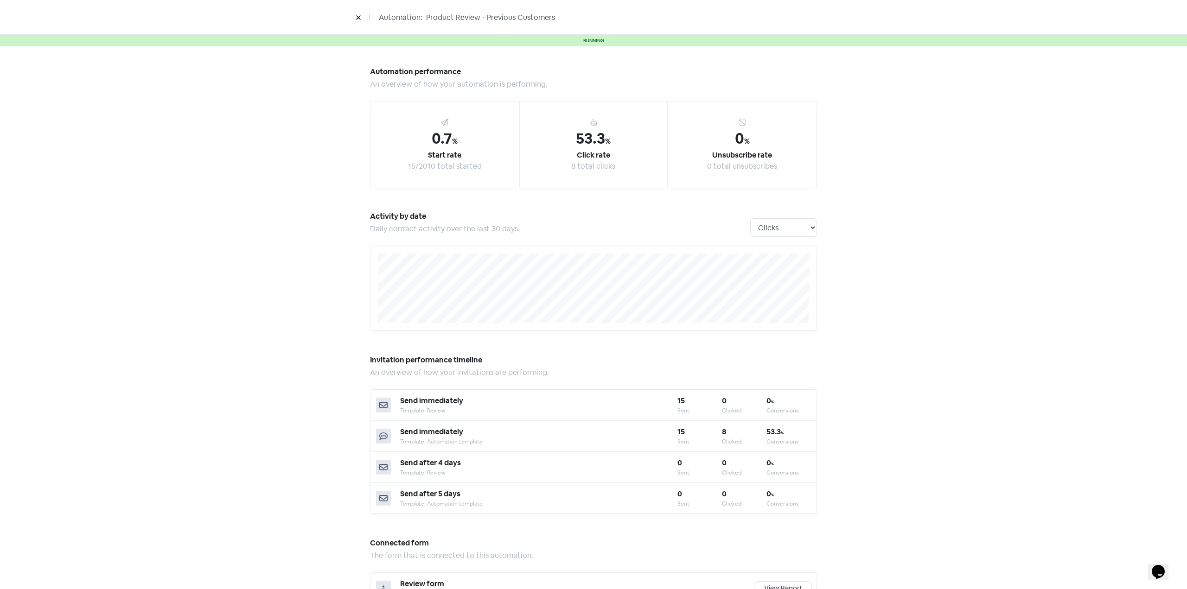
click at [355, 5] on div "Automation: Product Review - Previous Customers" at bounding box center [593, 17] width 1187 height 35
click at [357, 15] on button at bounding box center [358, 17] width 14 height 16
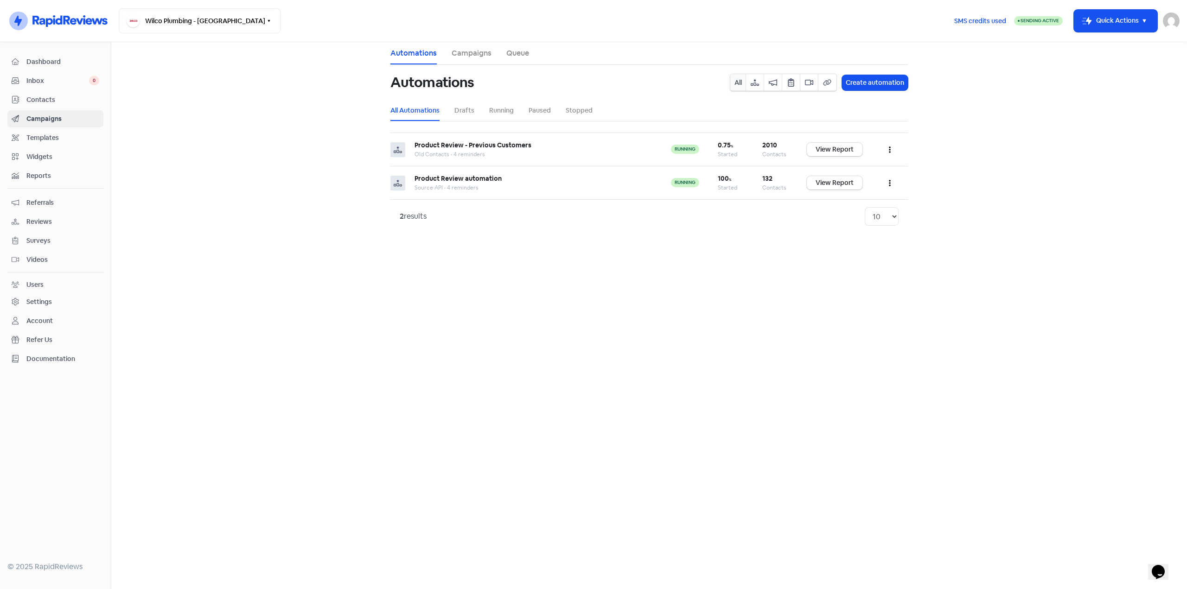
click at [40, 284] on div "Users" at bounding box center [34, 285] width 17 height 10
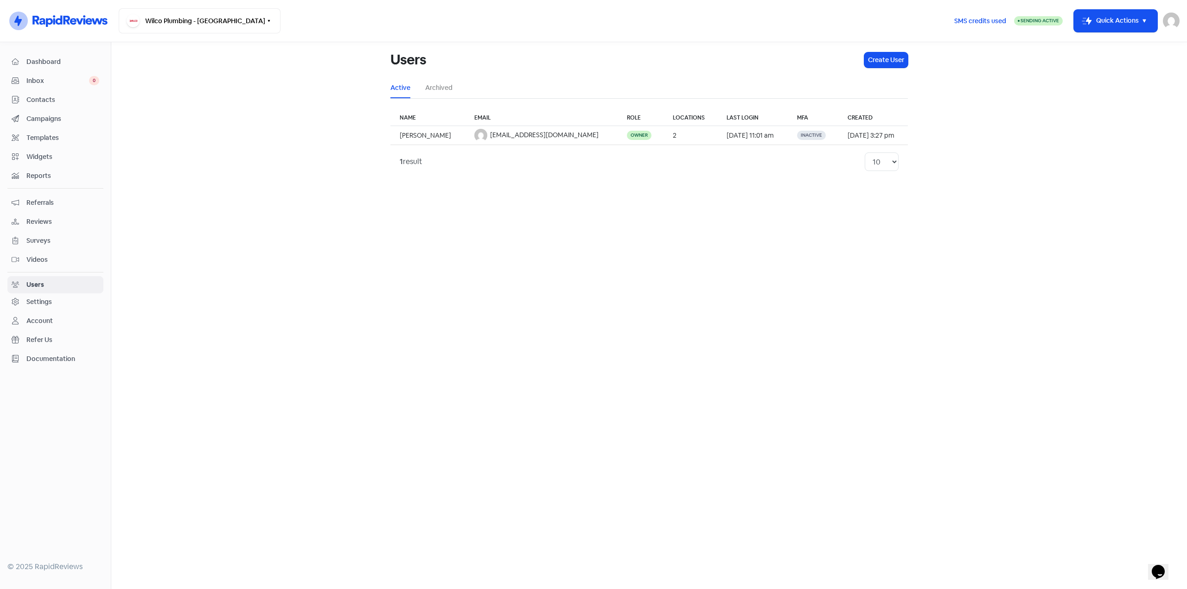
click at [40, 299] on div "Settings" at bounding box center [39, 302] width 26 height 10
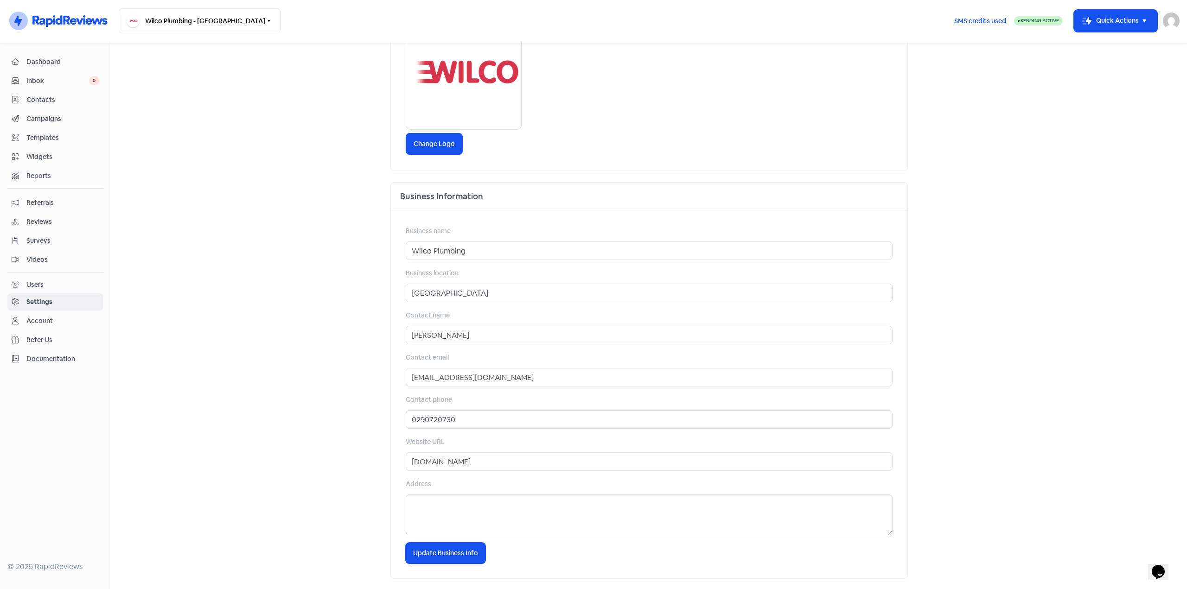
scroll to position [142, 0]
click at [49, 316] on div "Account" at bounding box center [56, 321] width 88 height 11
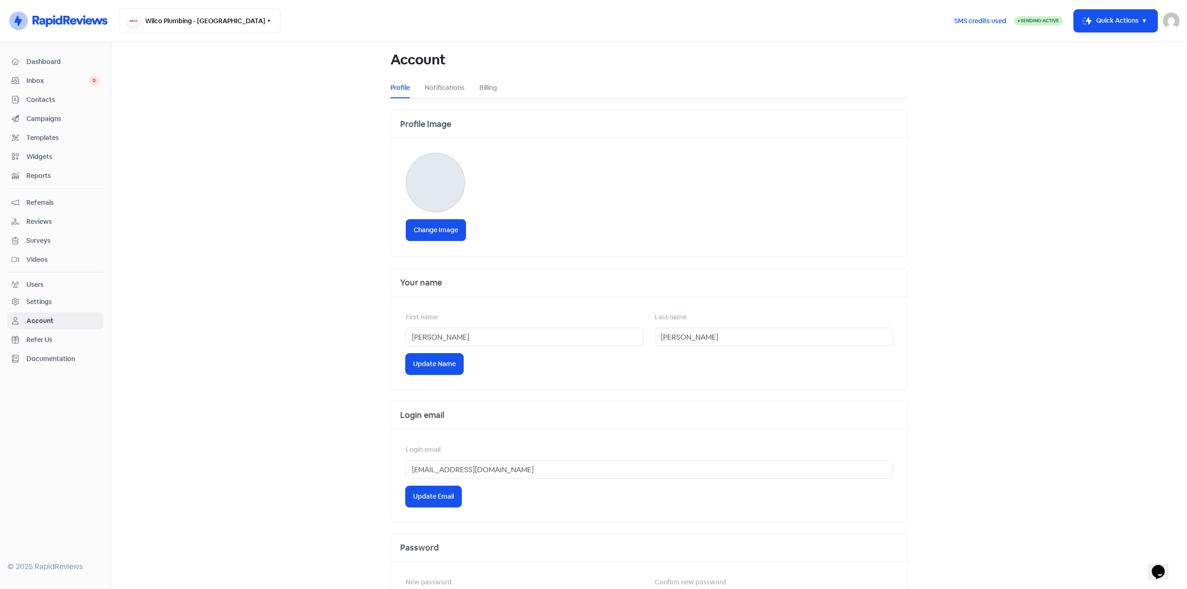
click at [48, 308] on link "Settings" at bounding box center [55, 301] width 96 height 17
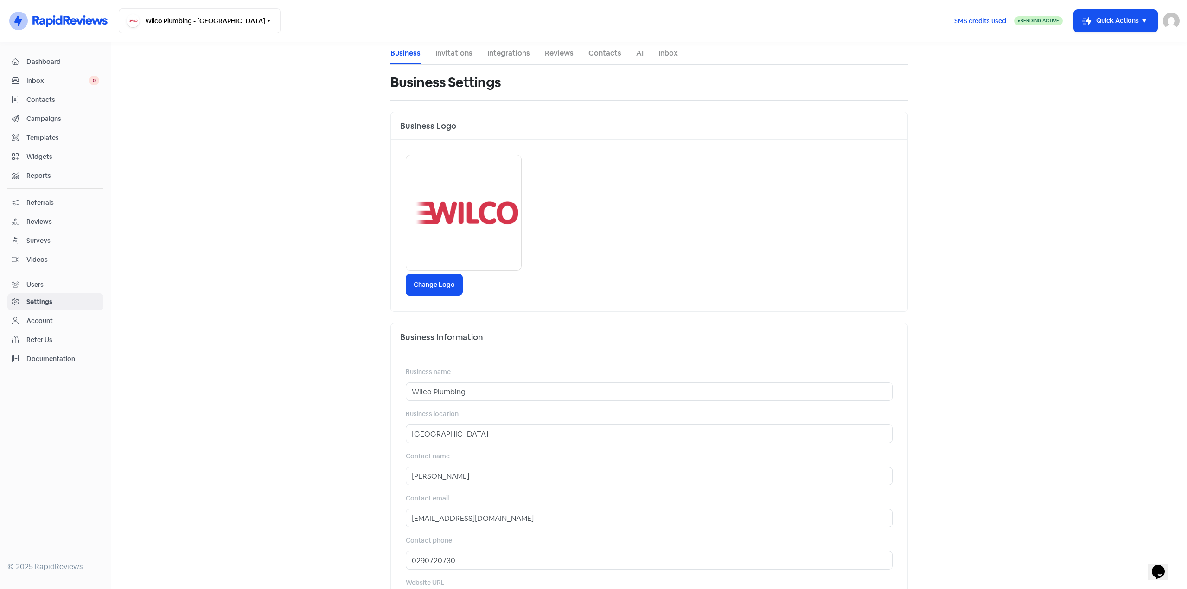
click at [46, 321] on div "Account" at bounding box center [39, 321] width 26 height 10
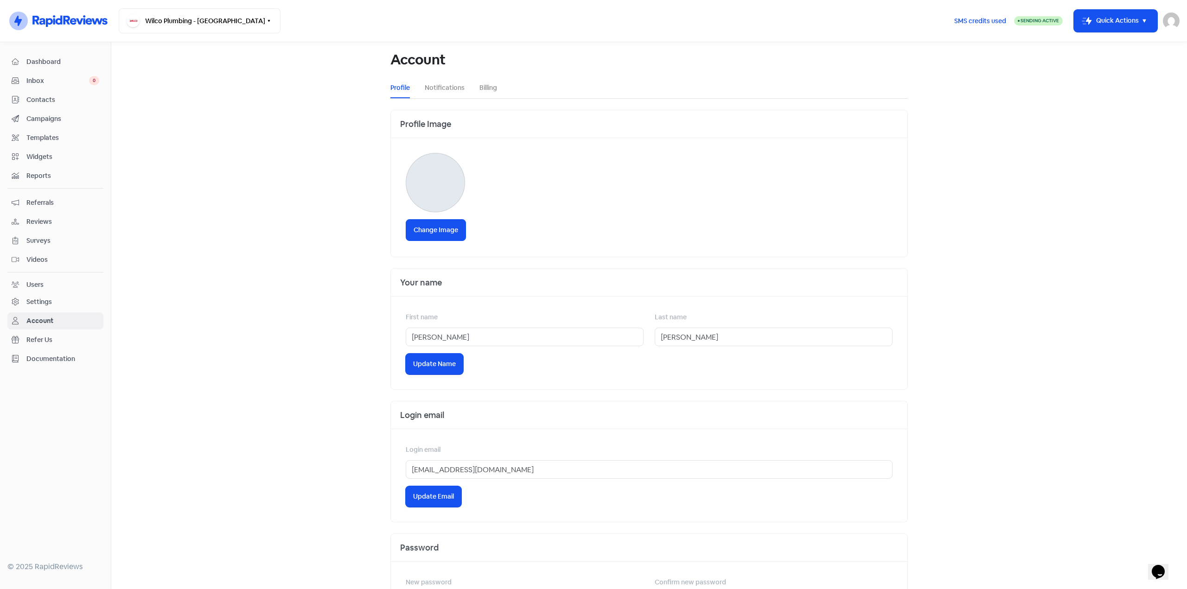
click at [49, 308] on link "Settings" at bounding box center [55, 301] width 96 height 17
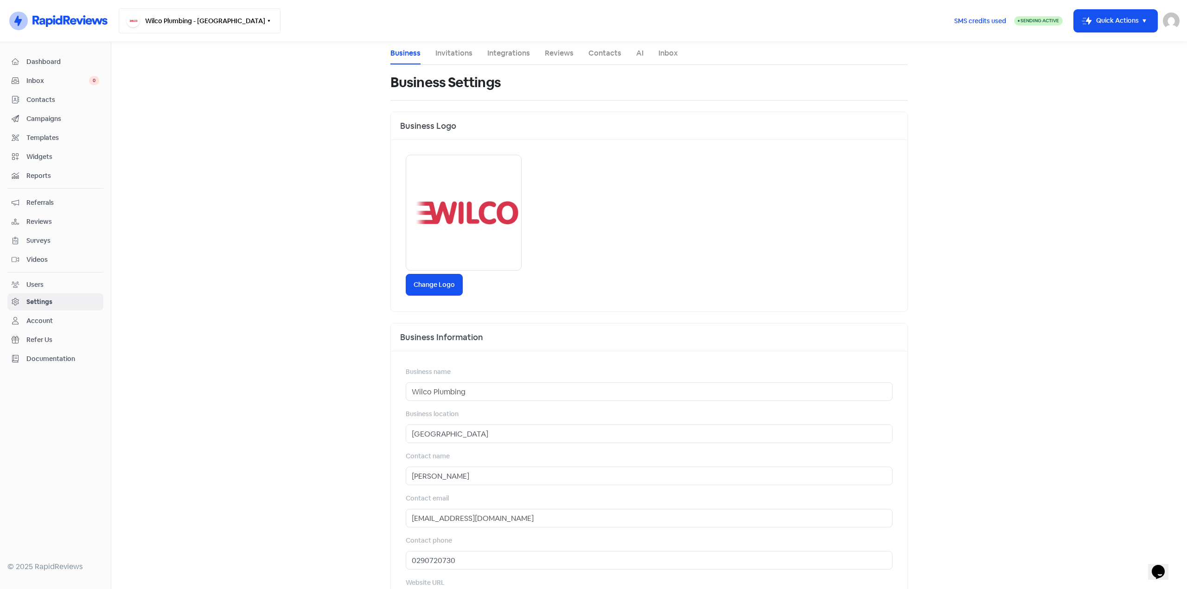
click at [203, 23] on button "Wilco Plumbing - [GEOGRAPHIC_DATA]" at bounding box center [200, 20] width 162 height 25
click at [172, 111] on div "WP Plumbing & Electrical - [GEOGRAPHIC_DATA]" at bounding box center [230, 110] width 170 height 11
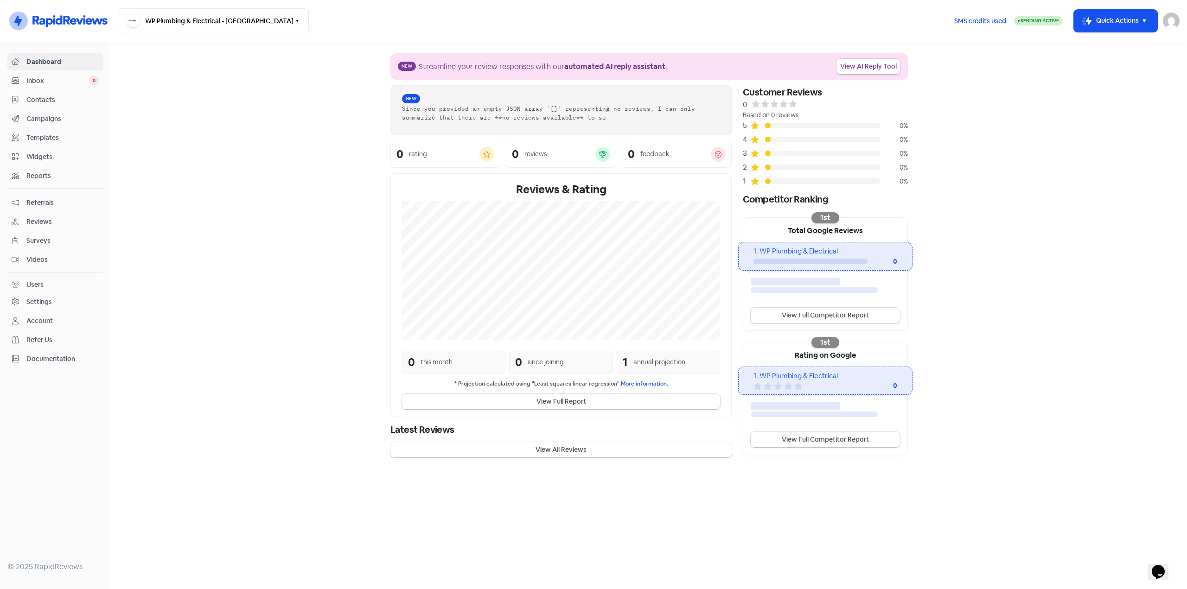
click at [44, 301] on div "Settings" at bounding box center [39, 302] width 26 height 10
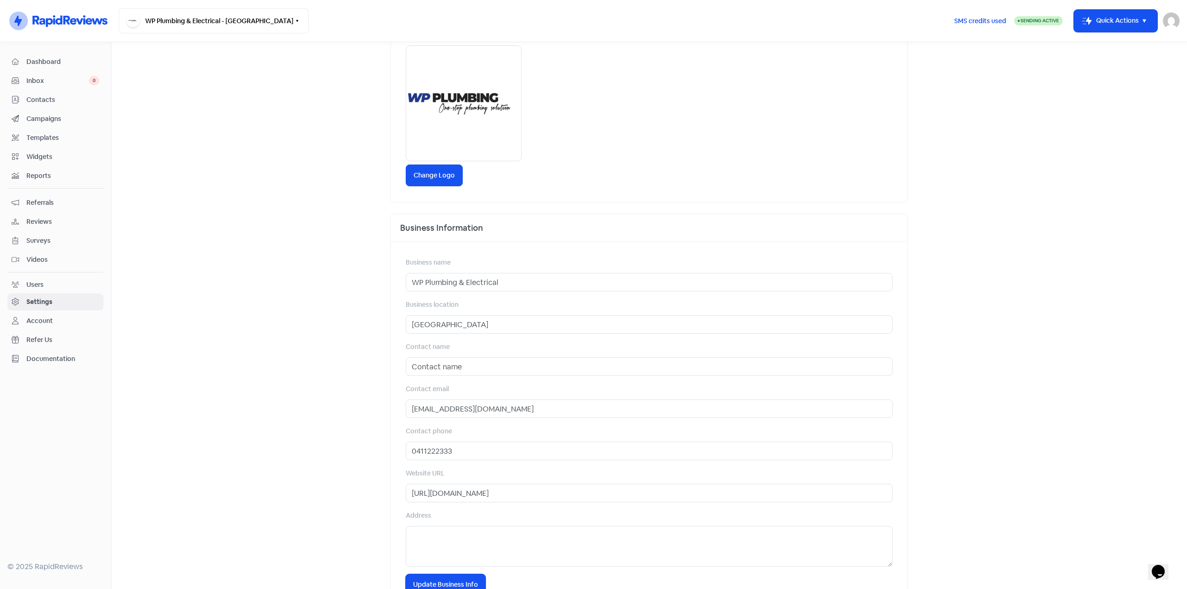
scroll to position [142, 0]
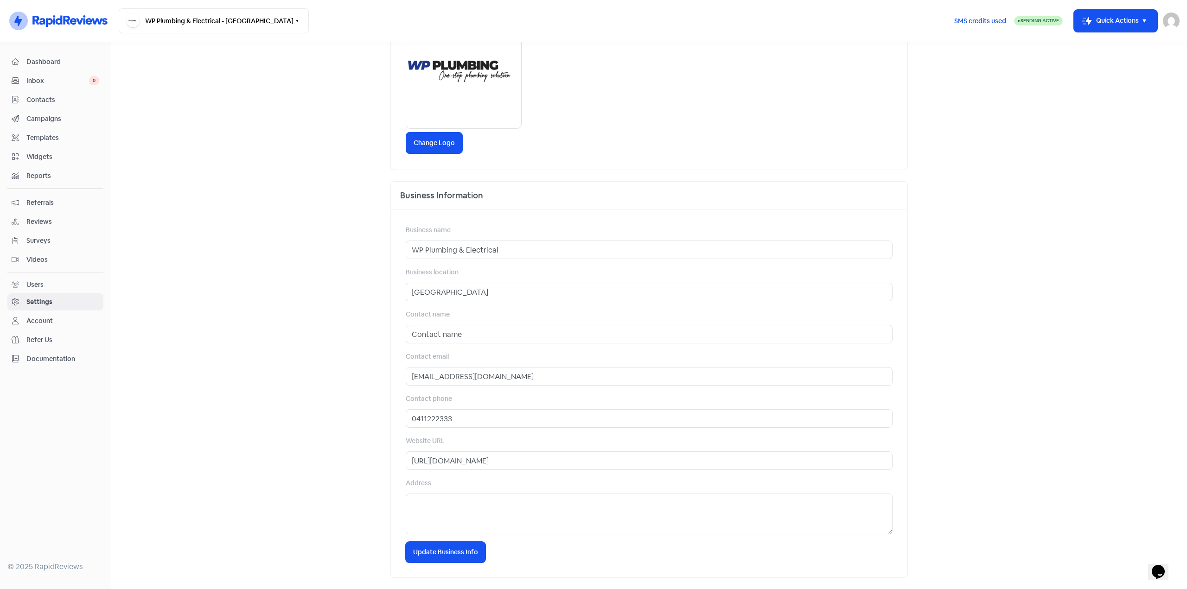
click at [68, 324] on div "Account" at bounding box center [56, 321] width 88 height 11
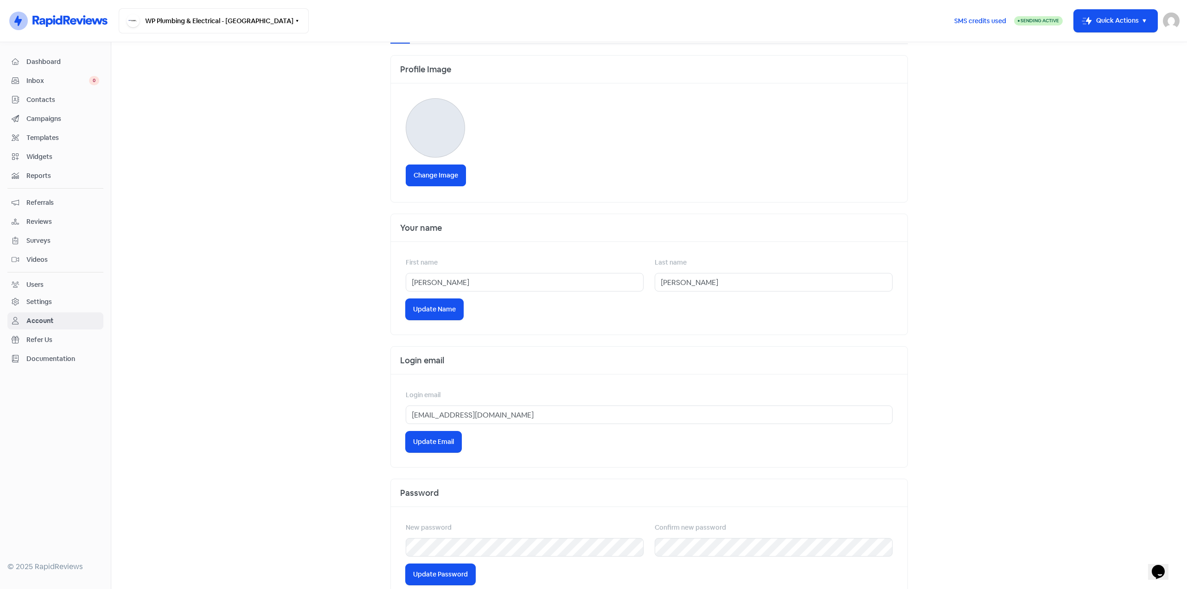
scroll to position [77, 0]
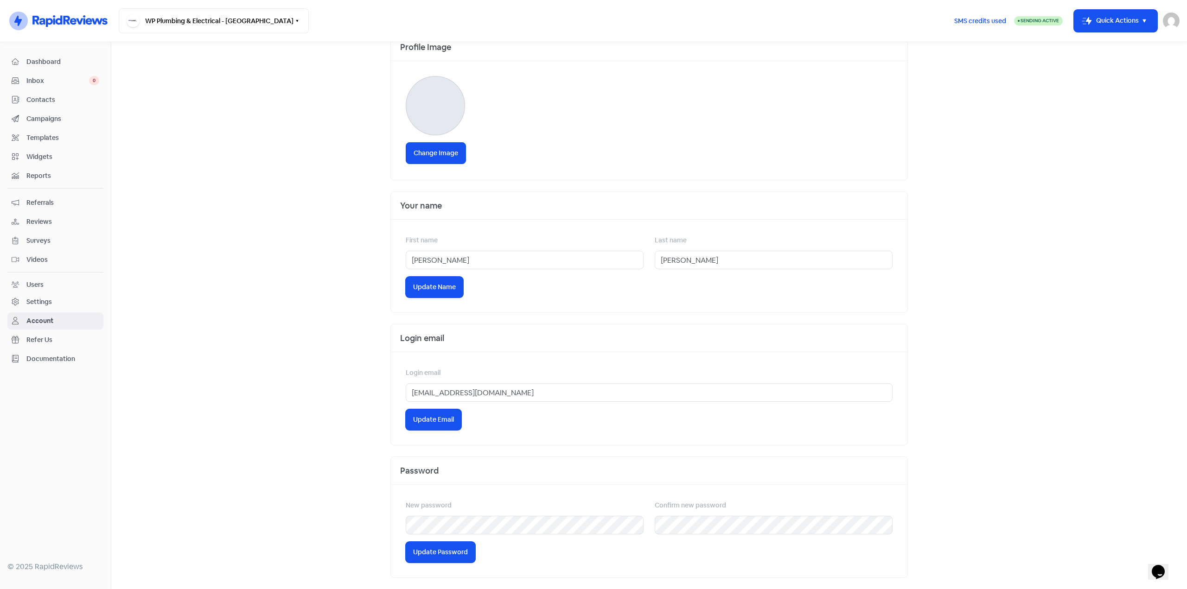
click at [56, 338] on span "Refer Us" at bounding box center [62, 340] width 73 height 10
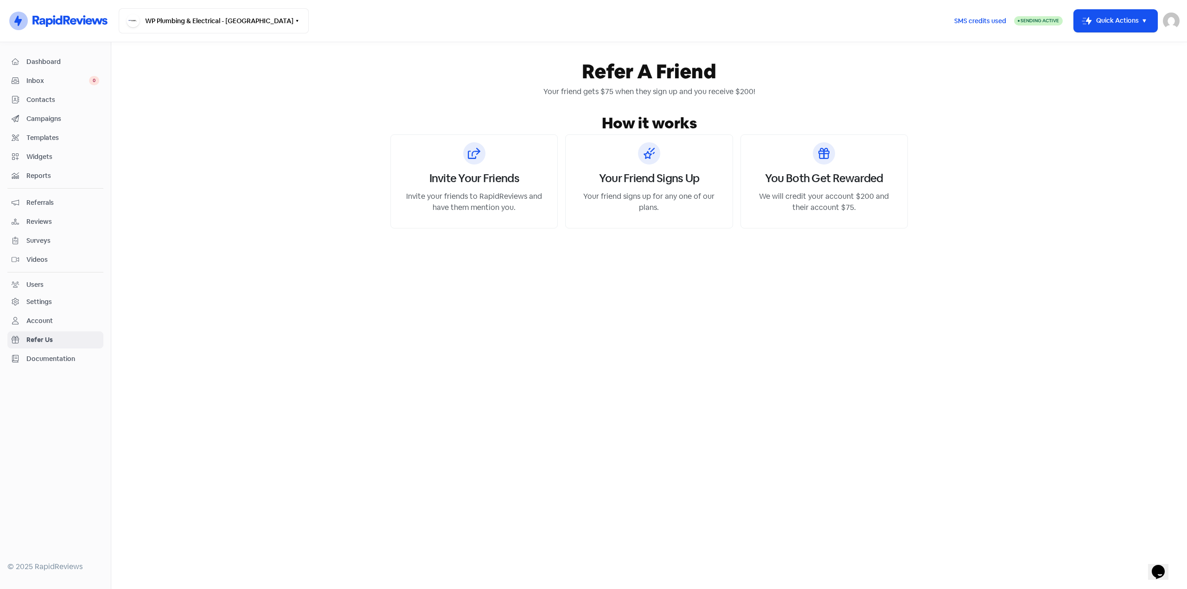
click at [56, 356] on span "Documentation" at bounding box center [62, 359] width 73 height 10
click at [47, 100] on span "Contacts" at bounding box center [62, 100] width 73 height 10
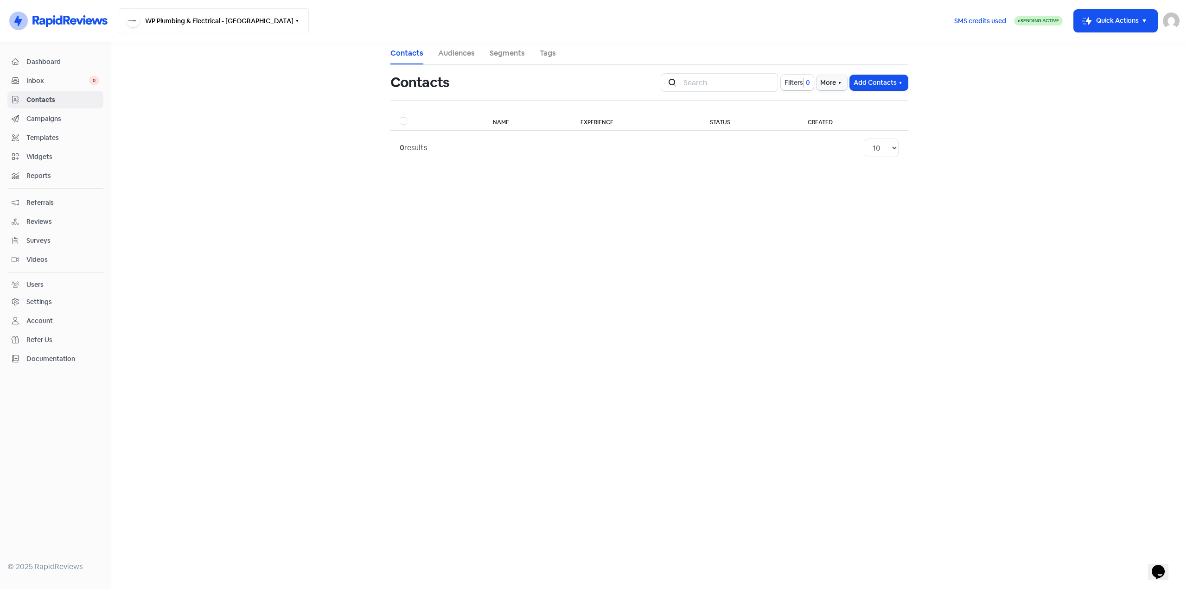
click at [174, 27] on button "WP Plumbing & Electrical - [GEOGRAPHIC_DATA]" at bounding box center [214, 20] width 190 height 25
click at [182, 112] on div "Wilco Plumbing - [GEOGRAPHIC_DATA]" at bounding box center [213, 110] width 137 height 11
